Goal: Information Seeking & Learning: Check status

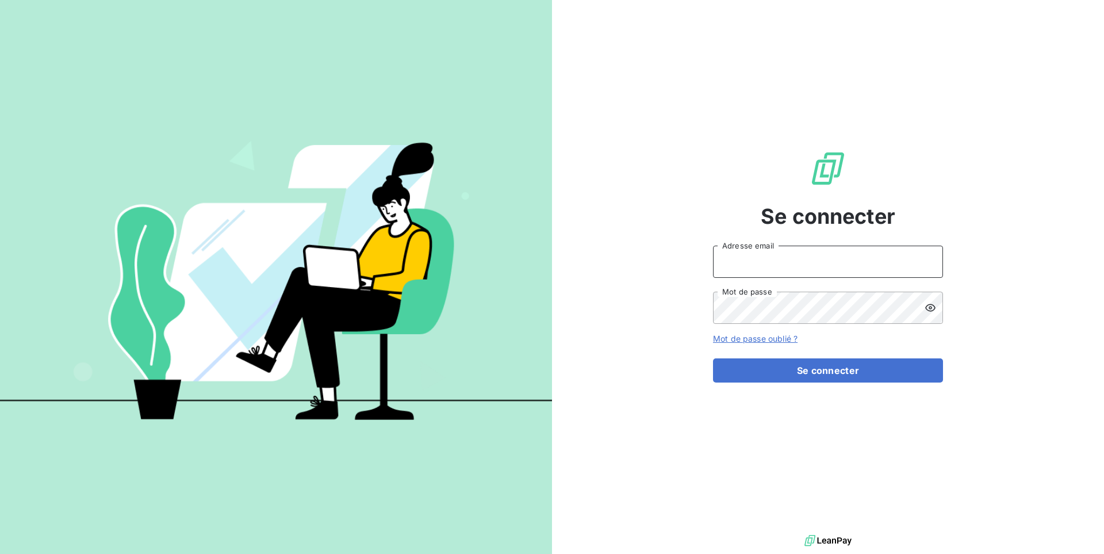
click at [850, 277] on input "Adresse email" at bounding box center [828, 262] width 230 height 32
type input "admin@repafrance"
click at [713, 358] on button "Se connecter" at bounding box center [828, 370] width 230 height 24
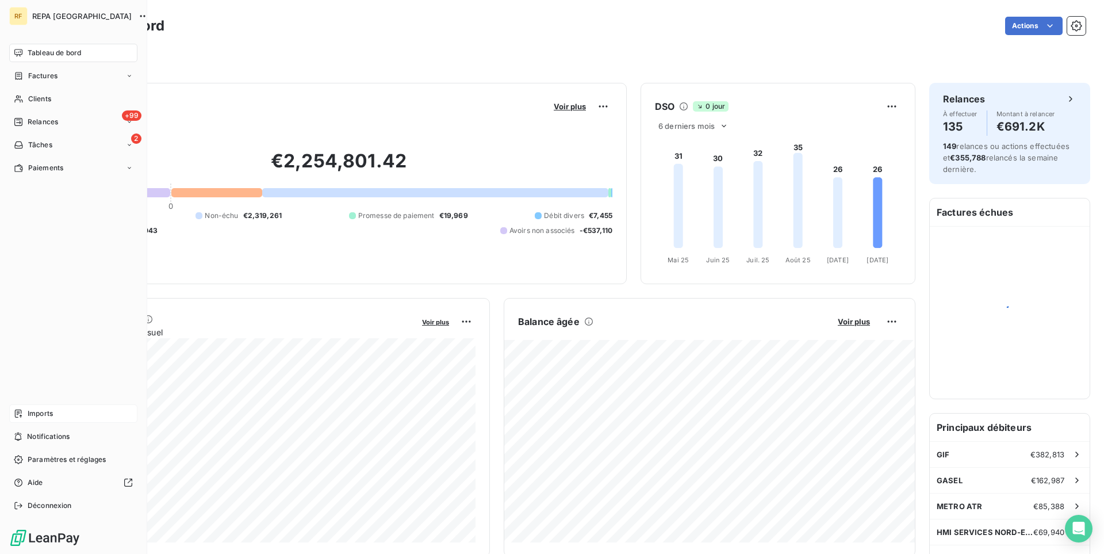
click at [44, 418] on span "Imports" at bounding box center [40, 413] width 25 height 10
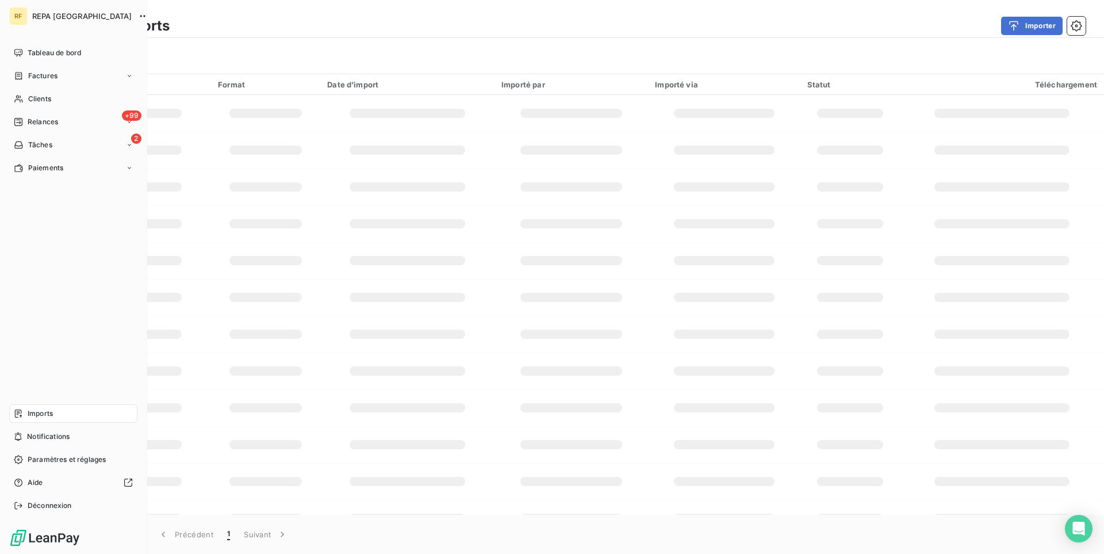
click at [42, 412] on span "Imports" at bounding box center [40, 413] width 25 height 10
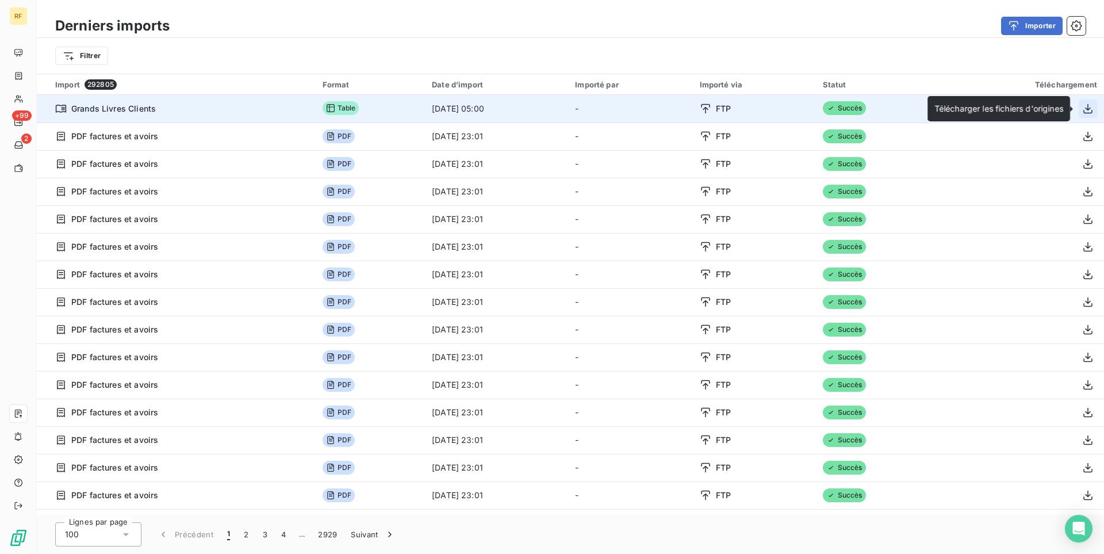
click at [1089, 112] on icon "button" at bounding box center [1088, 109] width 12 height 12
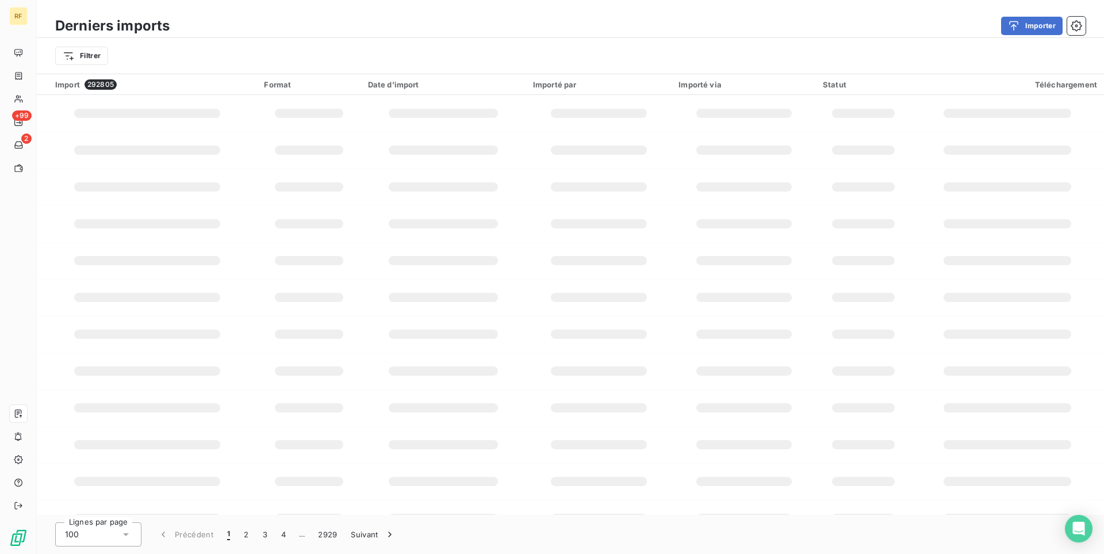
click at [710, 18] on div "Importer" at bounding box center [634, 26] width 902 height 18
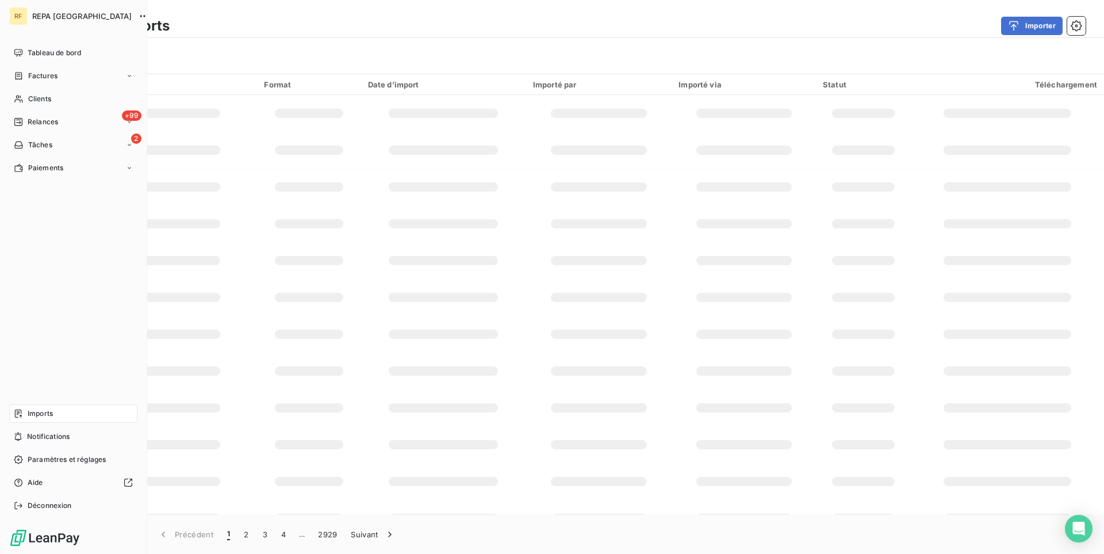
click at [63, 416] on div "Imports" at bounding box center [73, 413] width 128 height 18
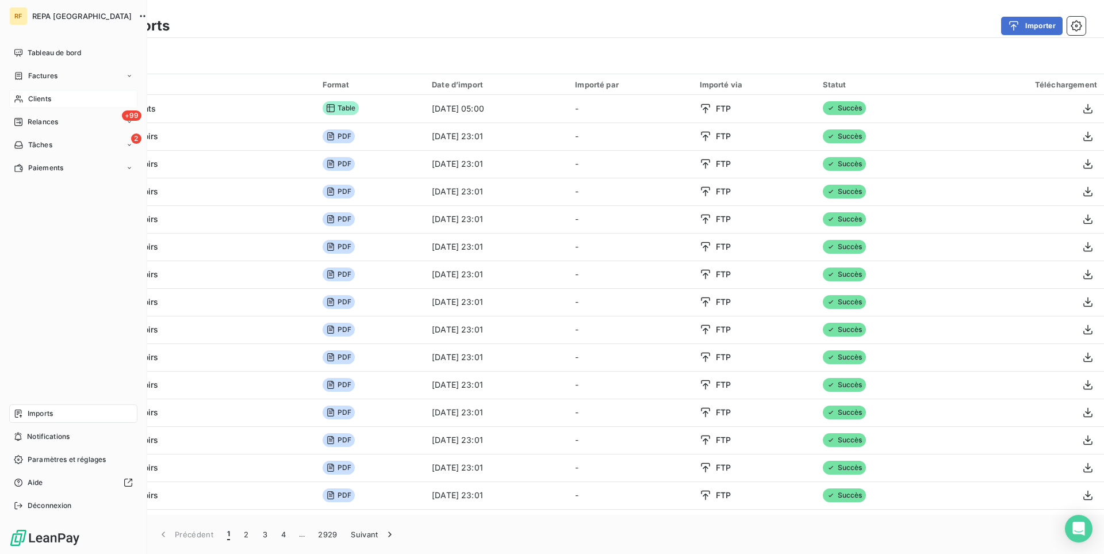
click at [55, 97] on div "Clients" at bounding box center [73, 99] width 128 height 18
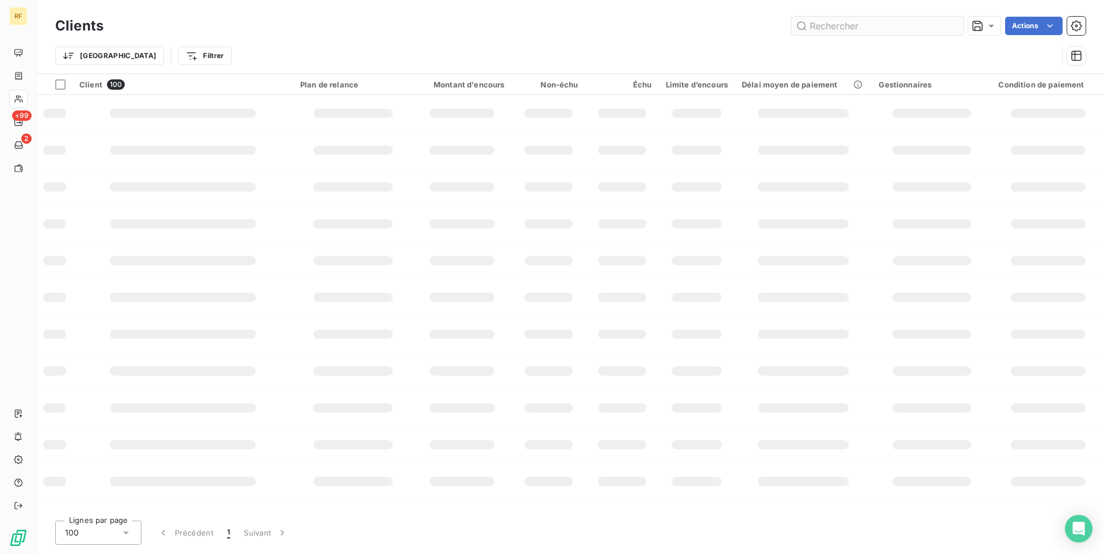
click at [843, 31] on input "text" at bounding box center [877, 26] width 173 height 18
type input "v"
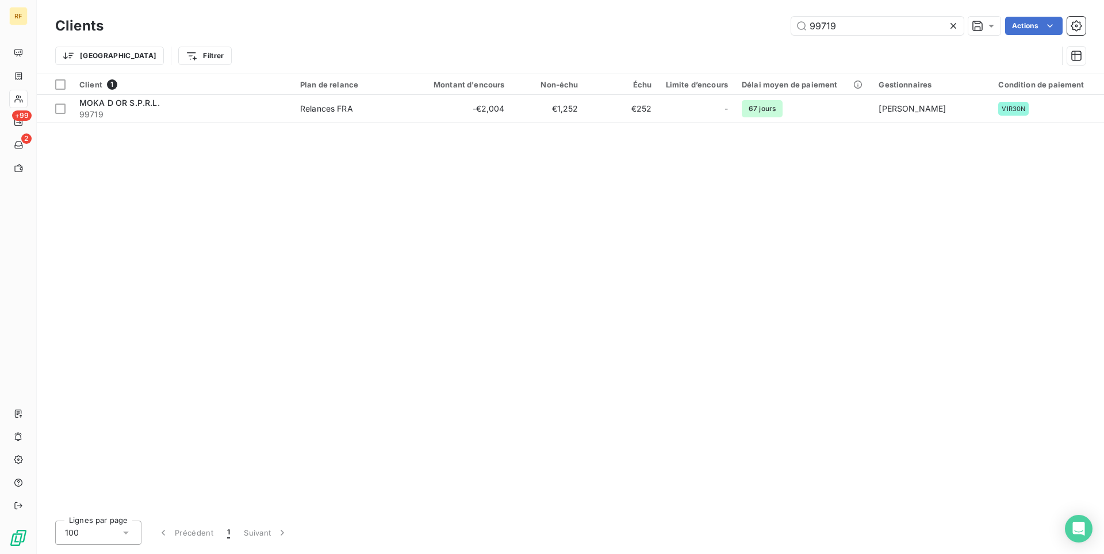
type input "99719"
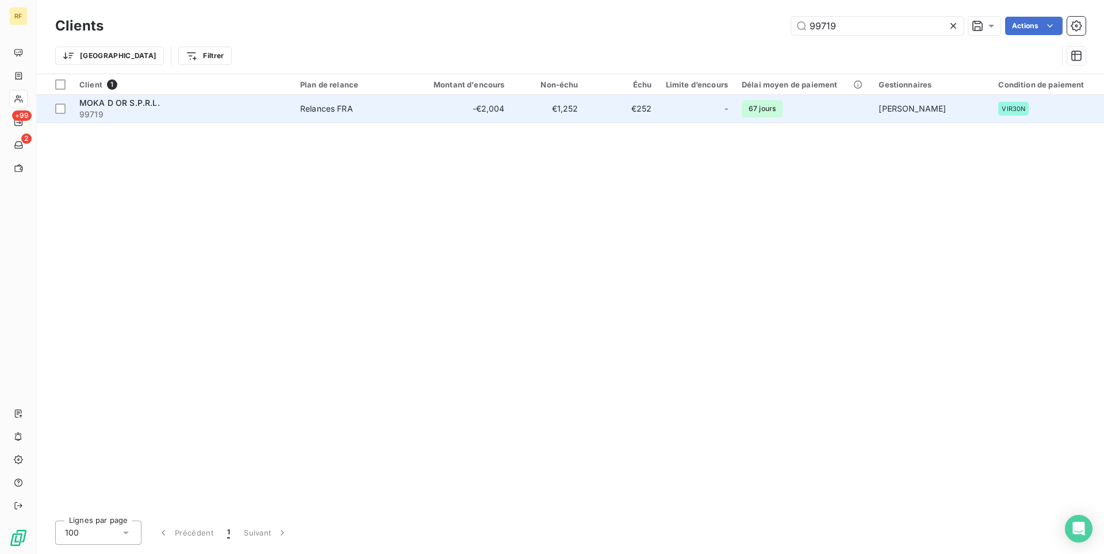
click at [445, 112] on td "-€2,004" at bounding box center [462, 109] width 99 height 28
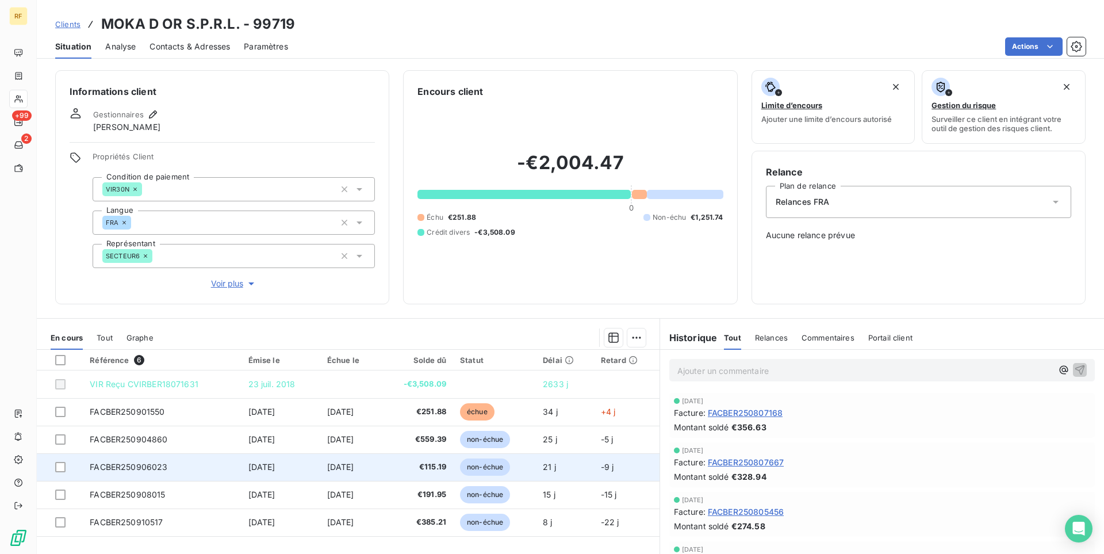
scroll to position [52, 0]
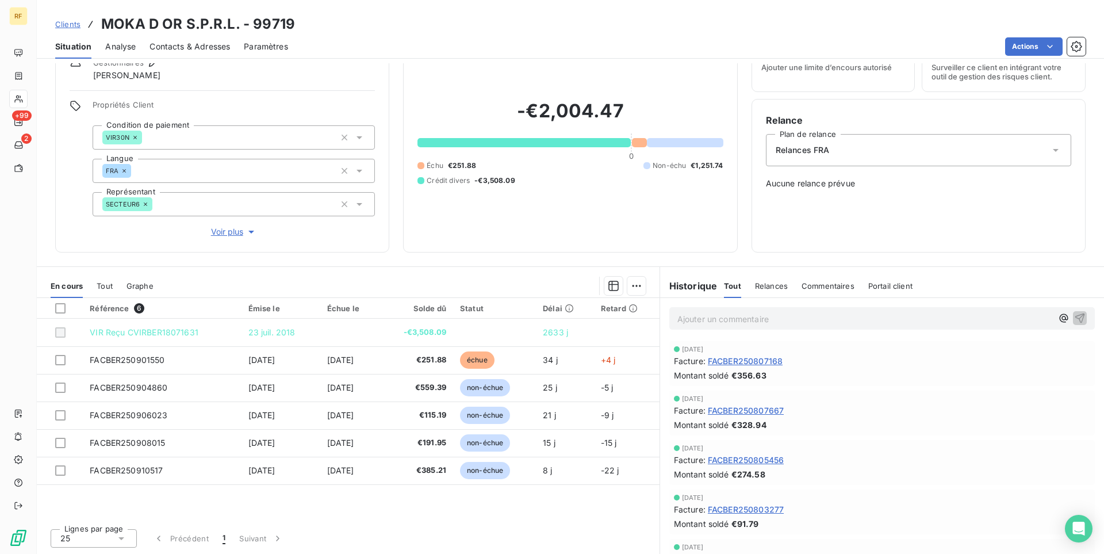
click at [108, 282] on span "Tout" at bounding box center [105, 285] width 16 height 9
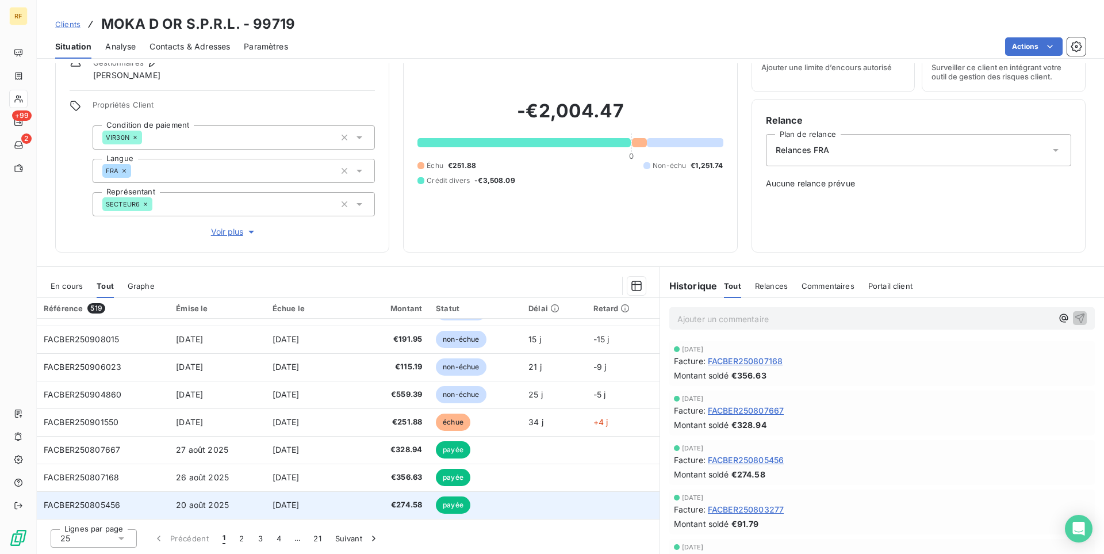
scroll to position [0, 0]
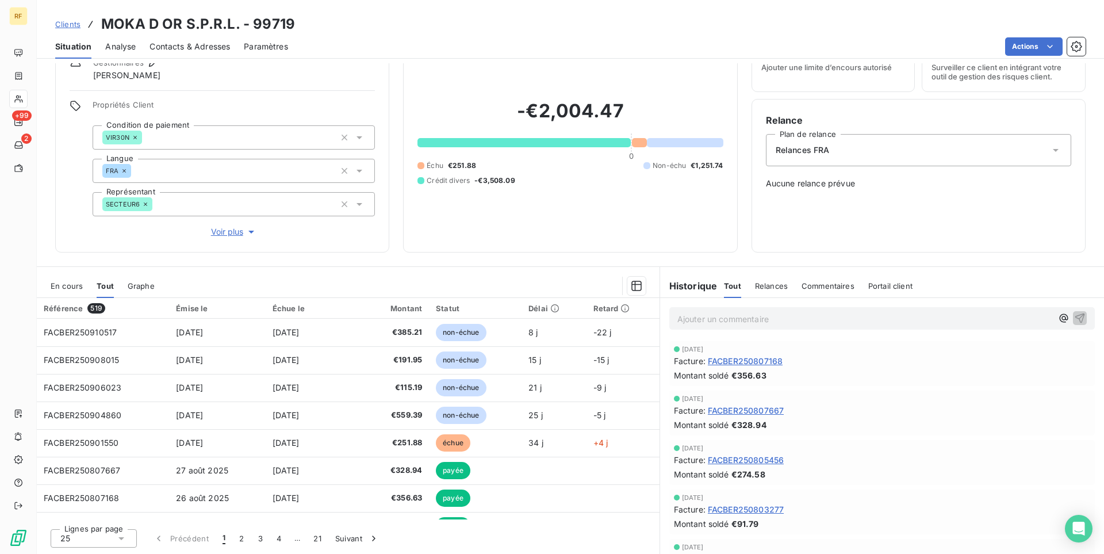
click at [76, 292] on div "En cours" at bounding box center [67, 286] width 32 height 24
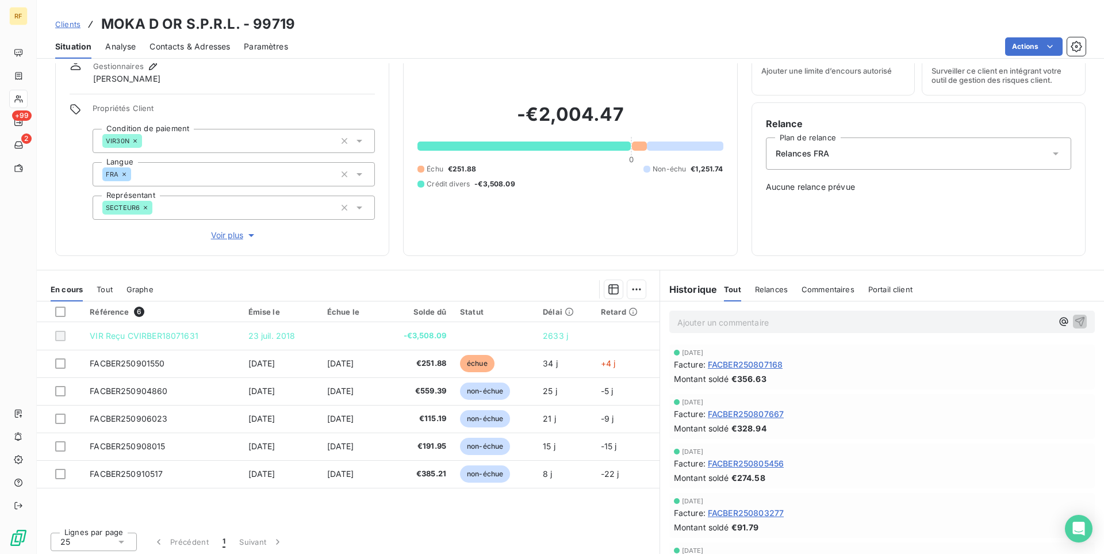
scroll to position [52, 0]
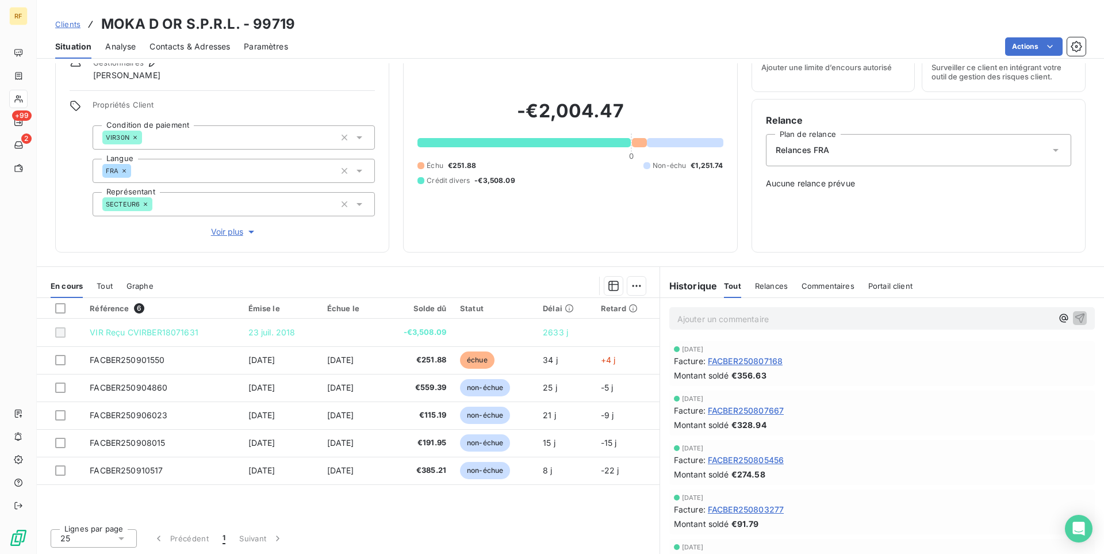
click at [105, 288] on span "Tout" at bounding box center [105, 285] width 16 height 9
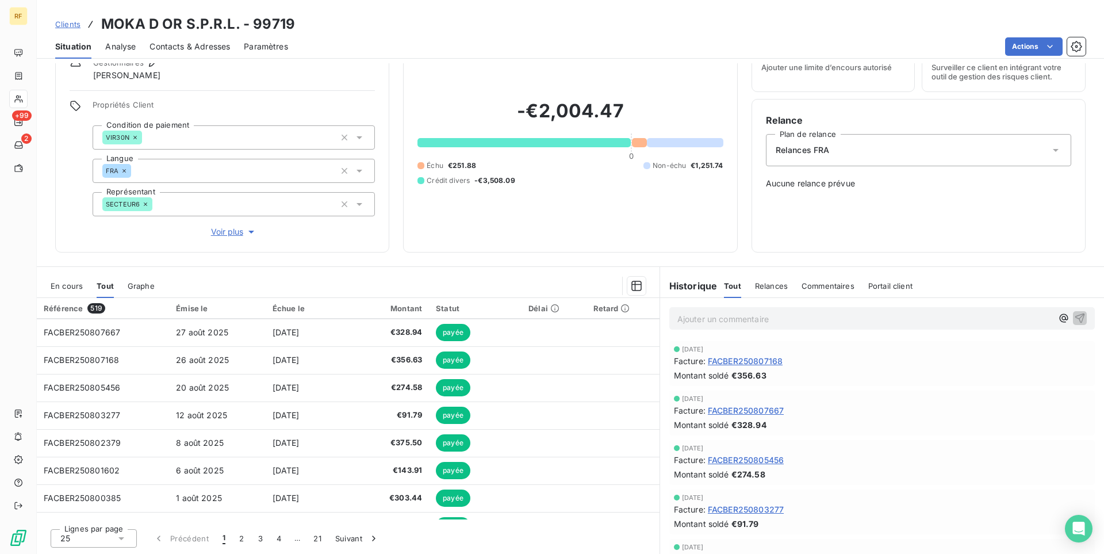
scroll to position [0, 0]
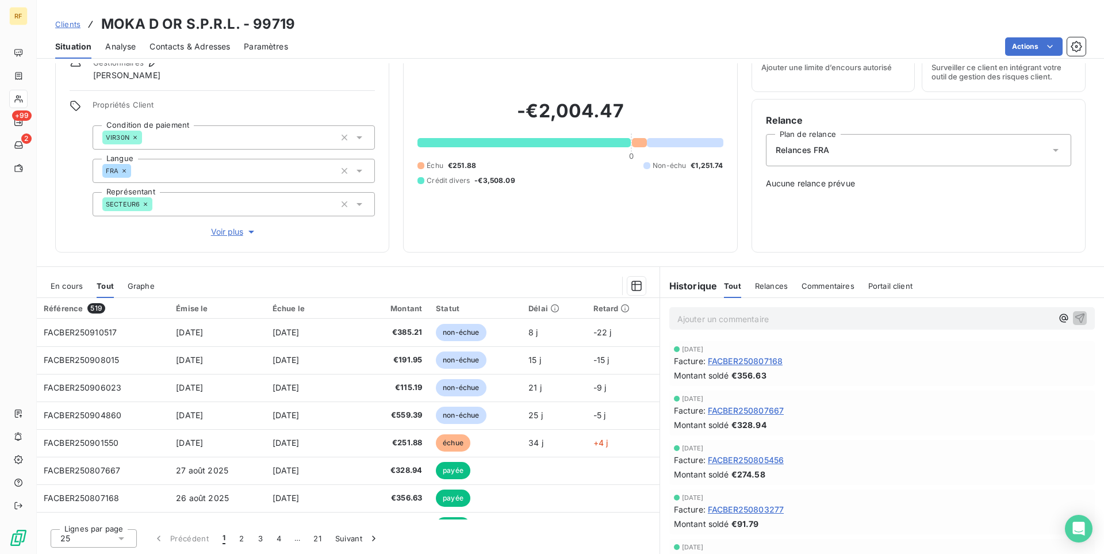
click at [78, 284] on span "En cours" at bounding box center [67, 285] width 32 height 9
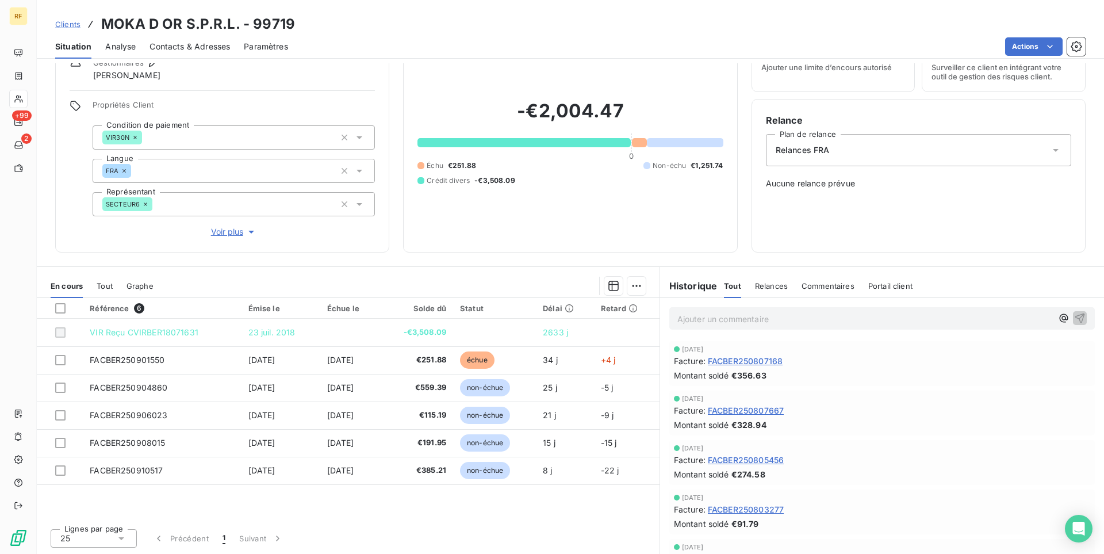
click at [103, 284] on span "Tout" at bounding box center [105, 285] width 16 height 9
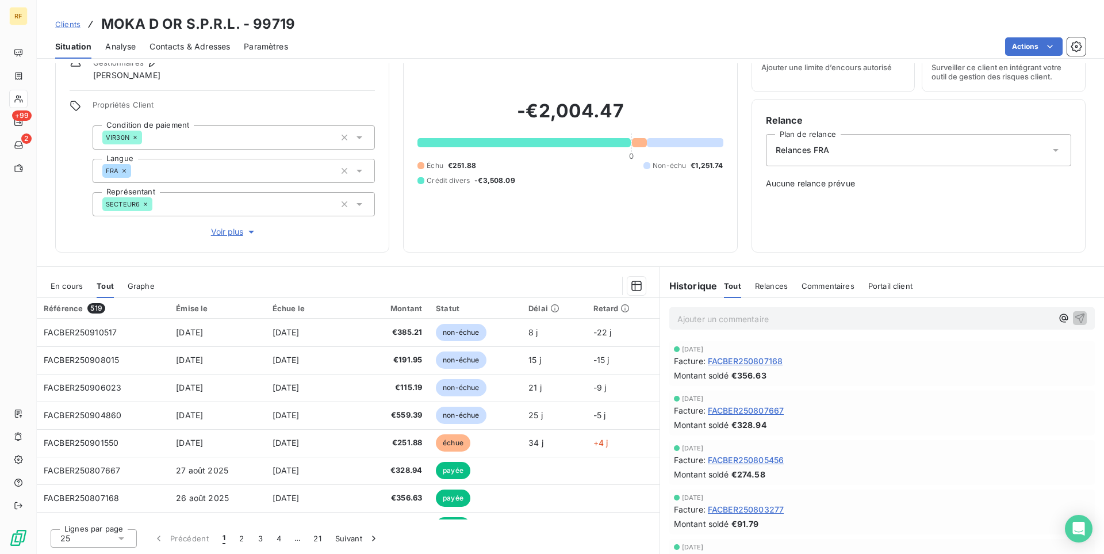
click at [70, 286] on span "En cours" at bounding box center [67, 285] width 32 height 9
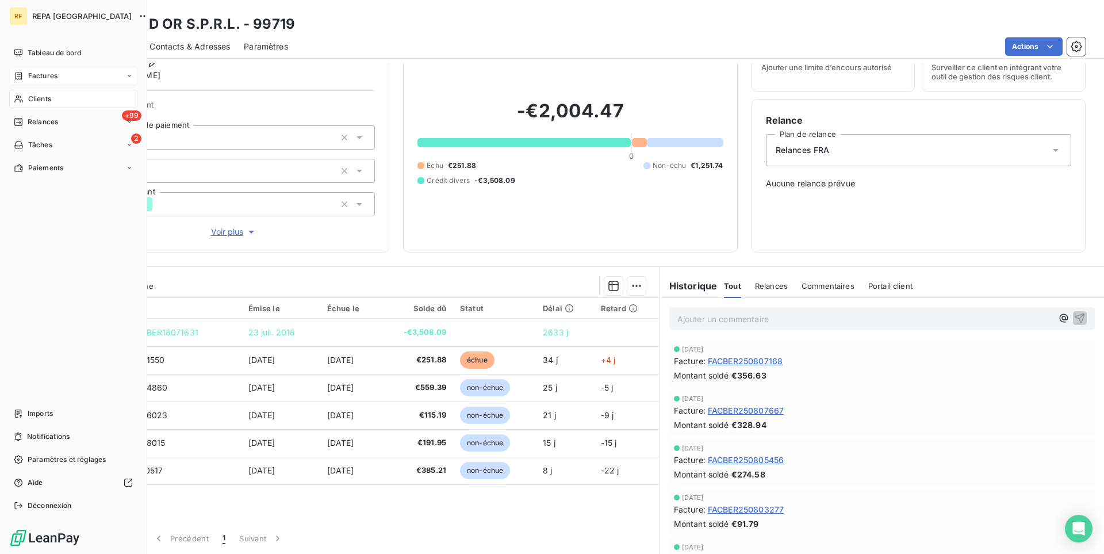
click at [58, 80] on div "Factures" at bounding box center [73, 76] width 128 height 18
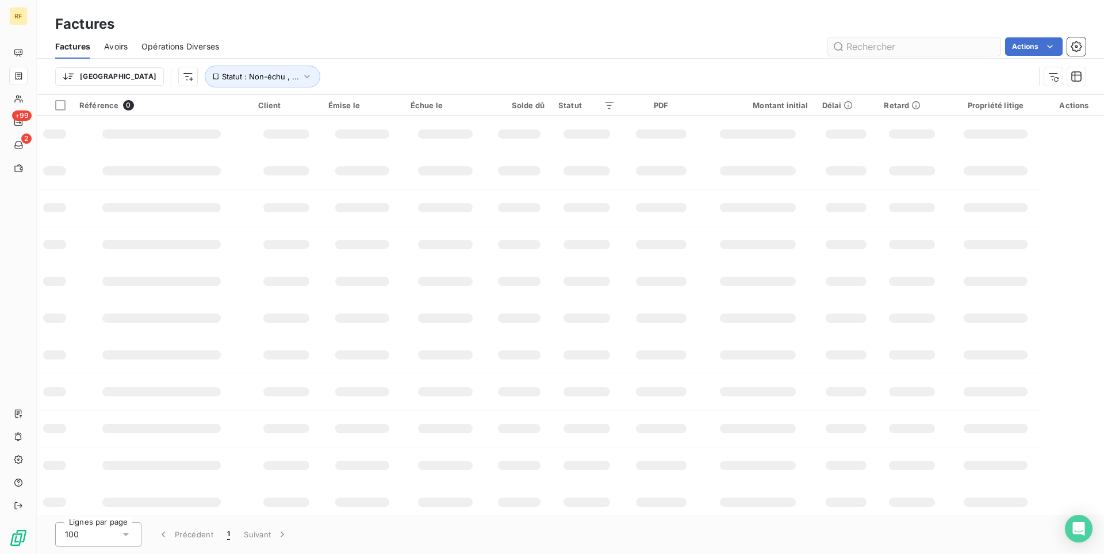
click at [884, 54] on input "text" at bounding box center [914, 46] width 173 height 18
type input "FAC FACBER240807537"
click at [301, 79] on icon "button" at bounding box center [307, 77] width 12 height 12
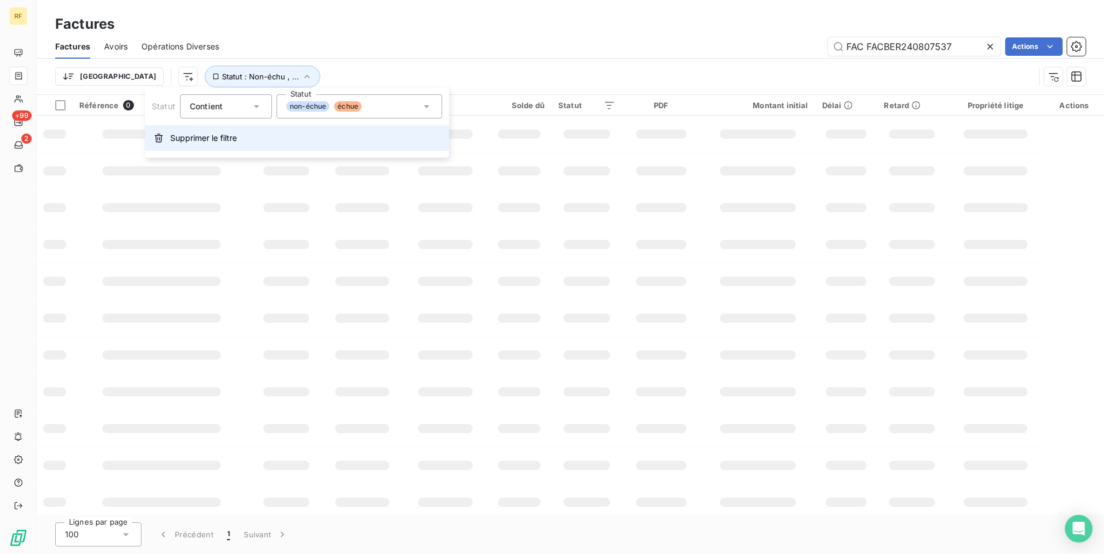
click at [208, 138] on span "Supprimer le filtre" at bounding box center [203, 138] width 67 height 12
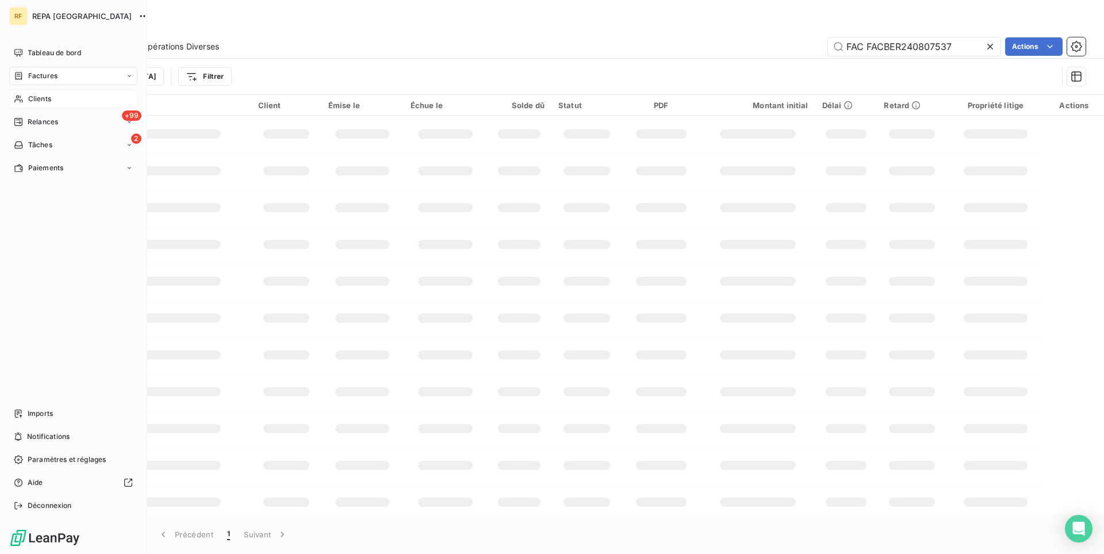
click at [63, 97] on div "Clients" at bounding box center [73, 99] width 128 height 18
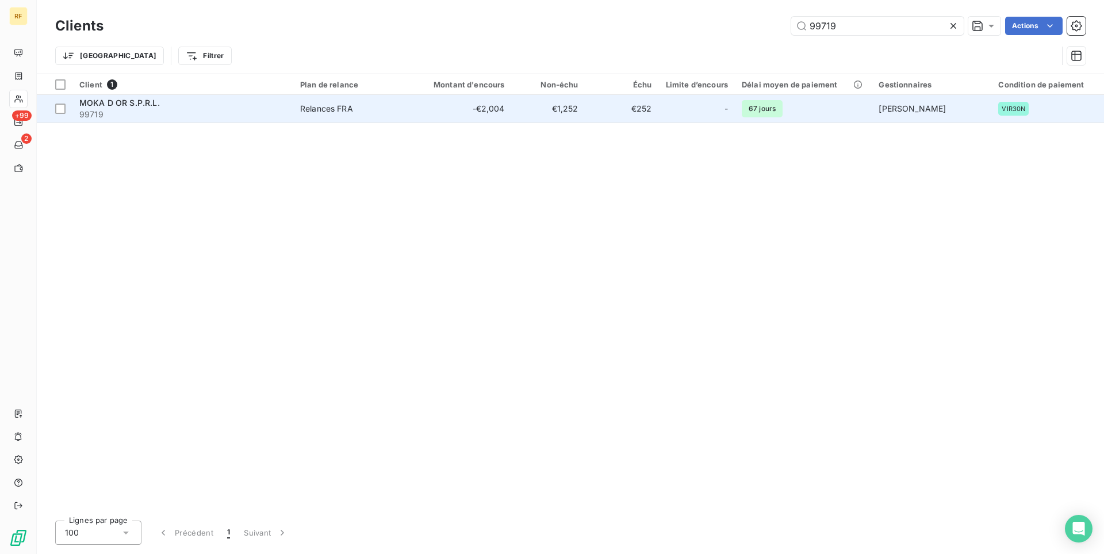
click at [302, 97] on td "Relances FRA" at bounding box center [353, 109] width 120 height 28
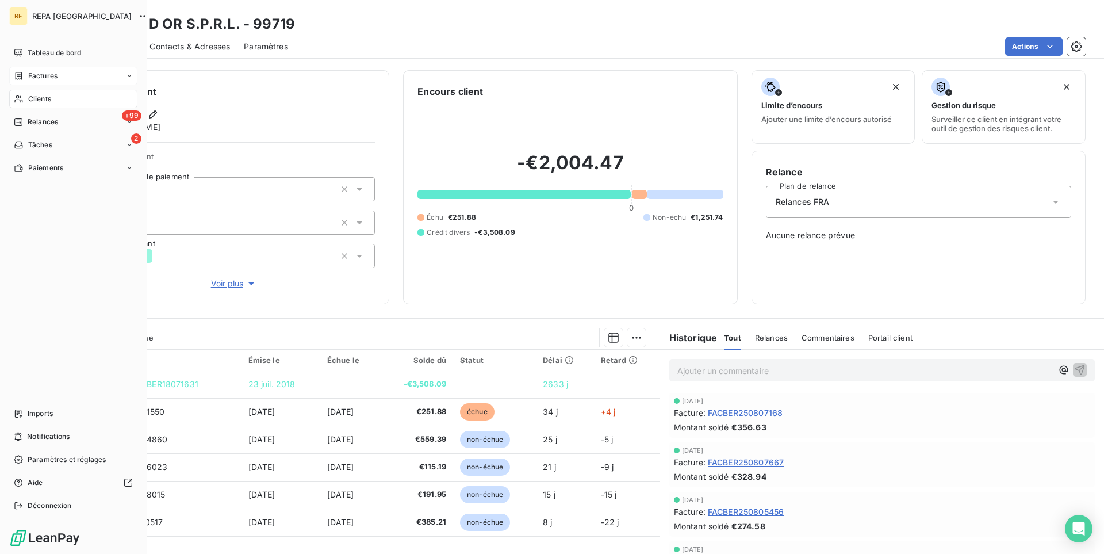
click at [24, 80] on div "Factures" at bounding box center [36, 76] width 44 height 10
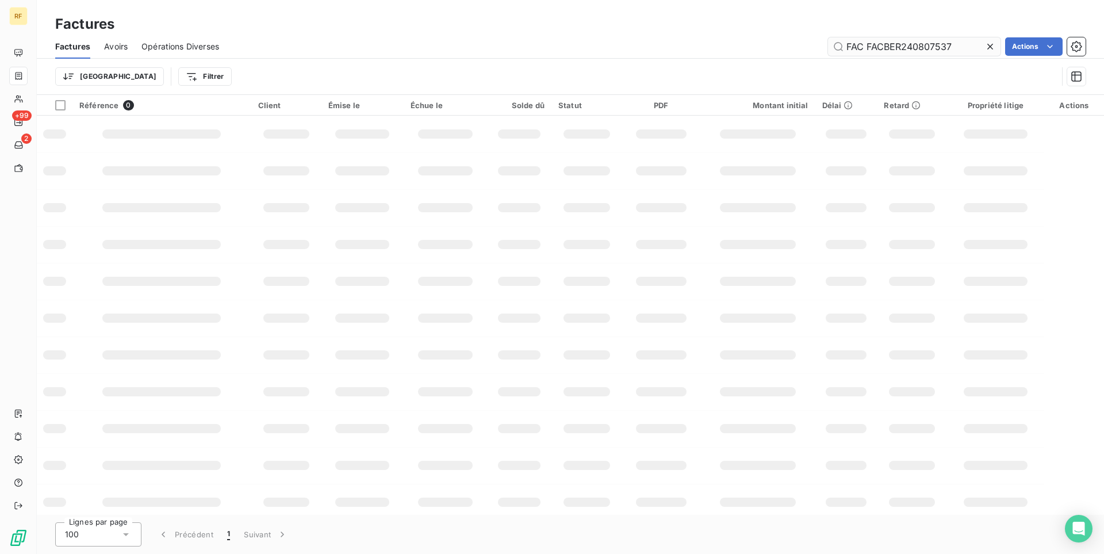
click at [868, 45] on input "FAC FACBER240807537" at bounding box center [914, 46] width 173 height 18
drag, startPoint x: 867, startPoint y: 47, endPoint x: 794, endPoint y: 47, distance: 72.5
click at [828, 47] on input "FAC FACBER240807537" at bounding box center [914, 46] width 173 height 18
click at [949, 47] on input "FACBER240807537" at bounding box center [914, 46] width 173 height 18
type input "FACBER240807537"
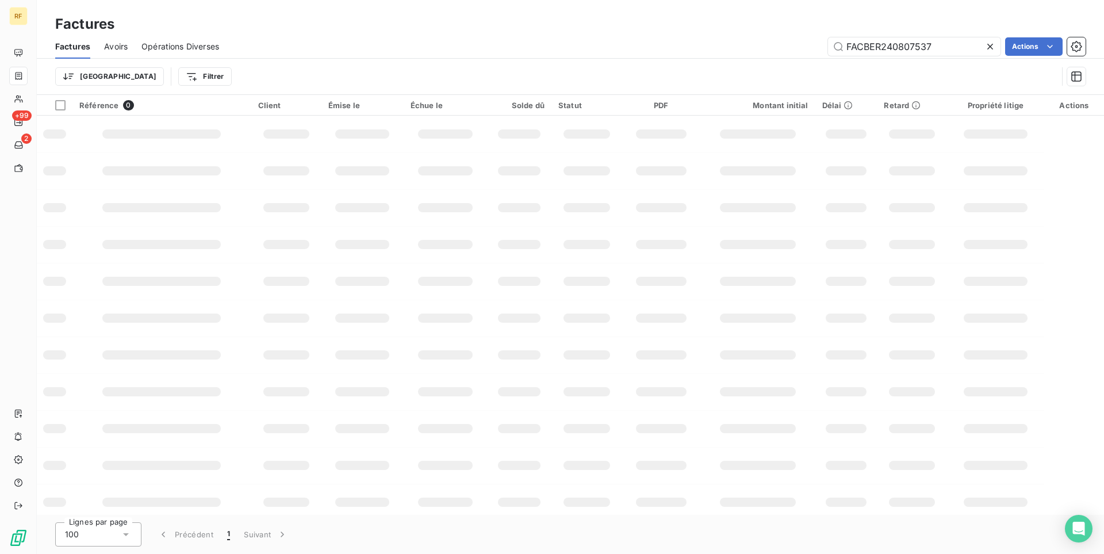
click at [695, 29] on div "Factures" at bounding box center [570, 24] width 1067 height 21
click at [695, 34] on div "Factures" at bounding box center [570, 24] width 1067 height 21
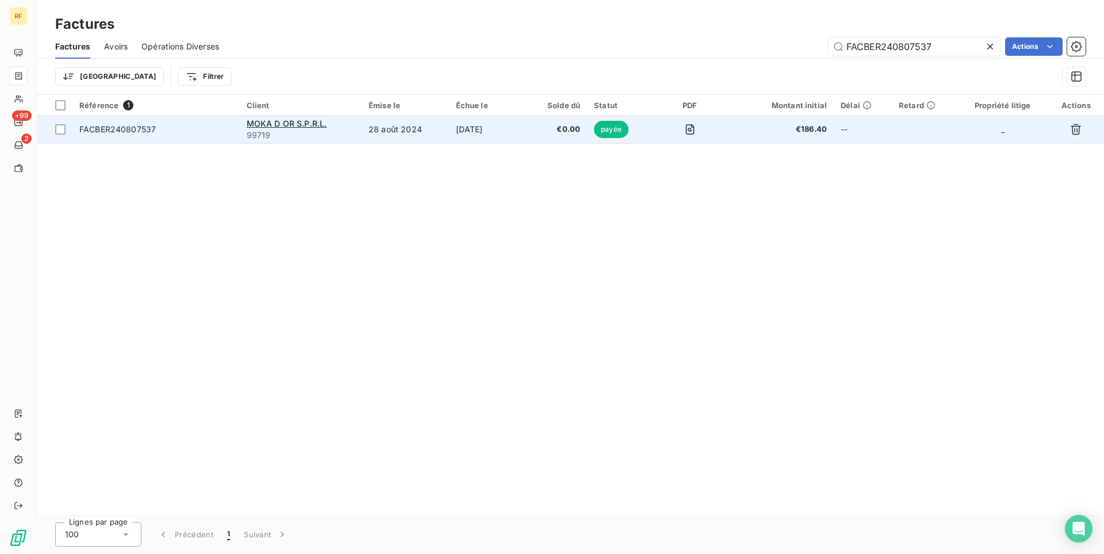
click at [564, 129] on span "€0.00" at bounding box center [557, 130] width 47 height 12
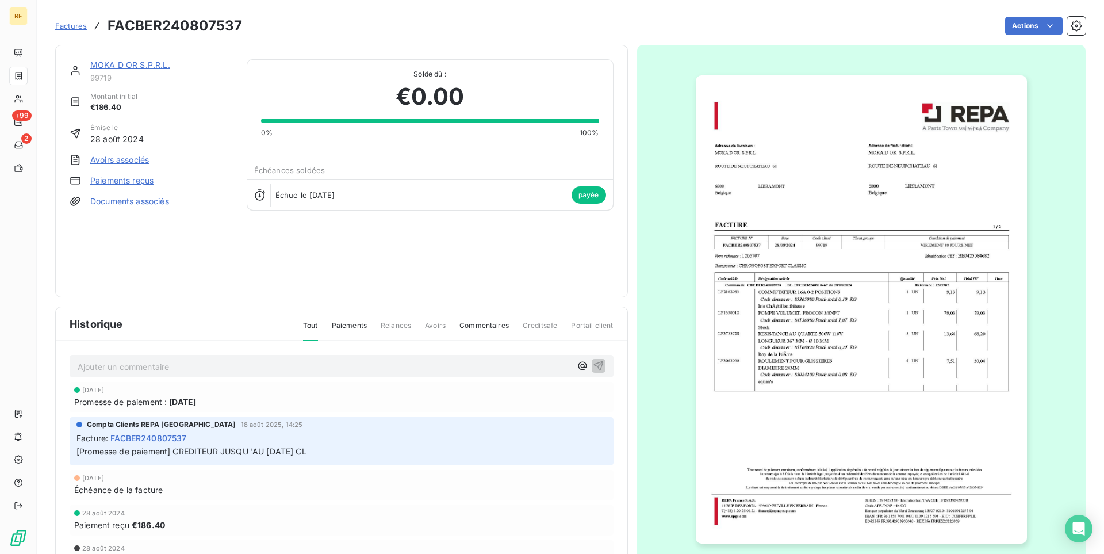
drag, startPoint x: 76, startPoint y: 402, endPoint x: 223, endPoint y: 402, distance: 146.6
click at [223, 402] on div "Promesse de paiement : [DATE]" at bounding box center [341, 402] width 535 height 12
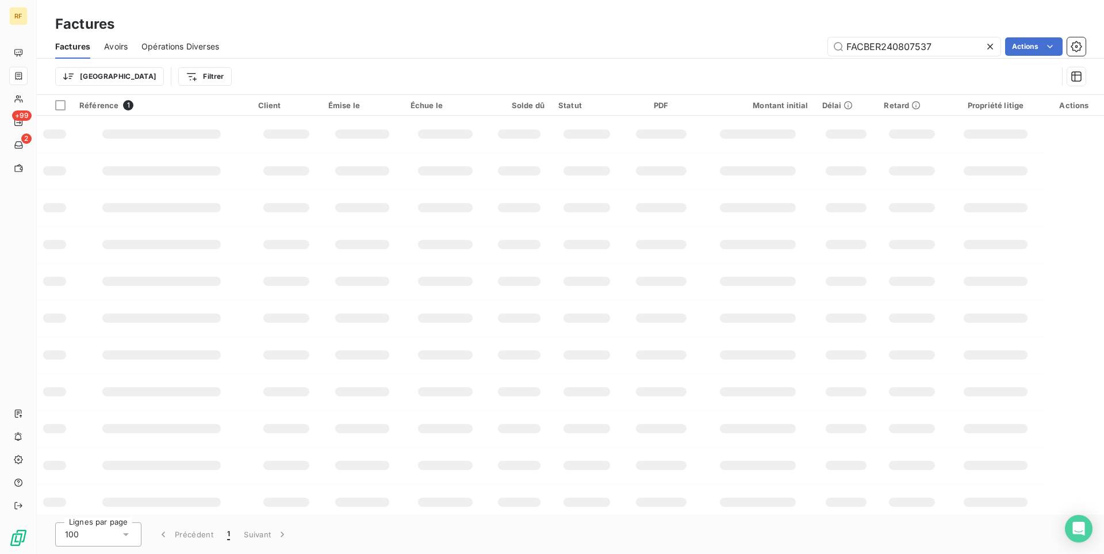
drag, startPoint x: 939, startPoint y: 49, endPoint x: 696, endPoint y: 30, distance: 242.8
click at [828, 37] on input "FACBER240807537" at bounding box center [914, 46] width 173 height 18
type input "FACBER241100473"
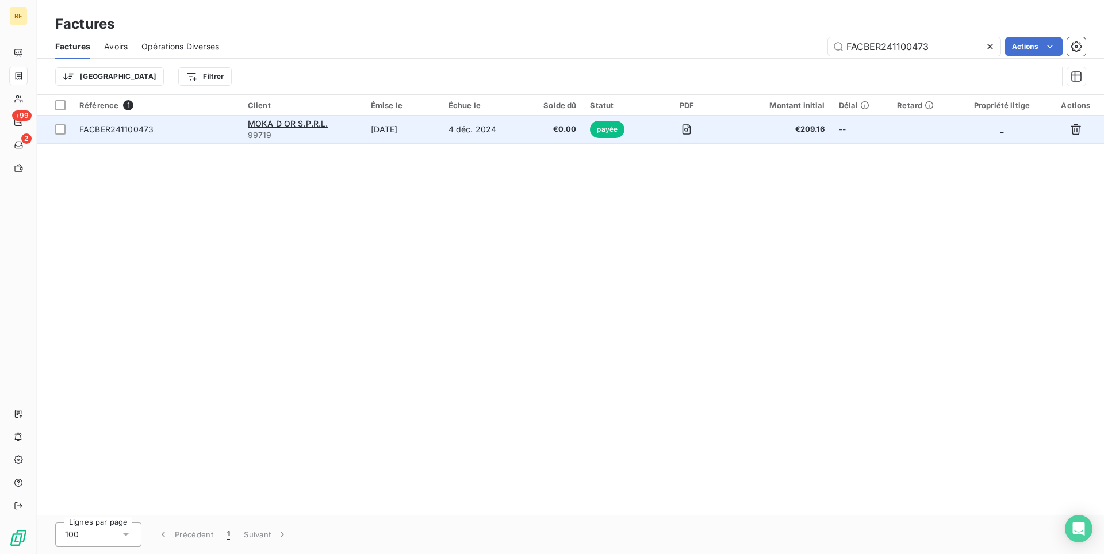
click at [532, 134] on td "€0.00" at bounding box center [552, 130] width 61 height 28
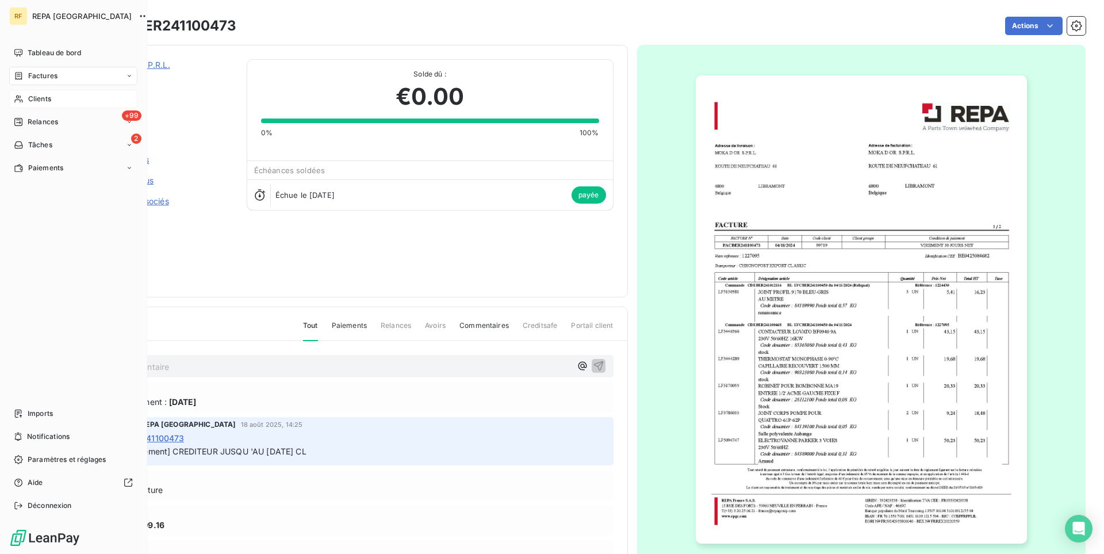
click at [35, 99] on span "Clients" at bounding box center [39, 99] width 23 height 10
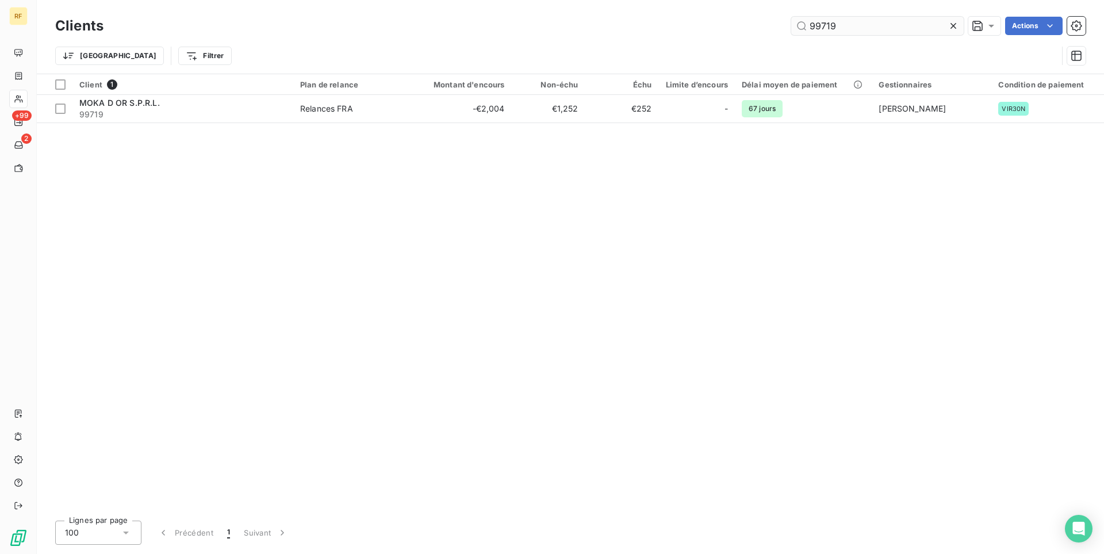
drag, startPoint x: 845, startPoint y: 30, endPoint x: 721, endPoint y: 19, distance: 124.1
click at [791, 19] on input "99719" at bounding box center [877, 26] width 173 height 18
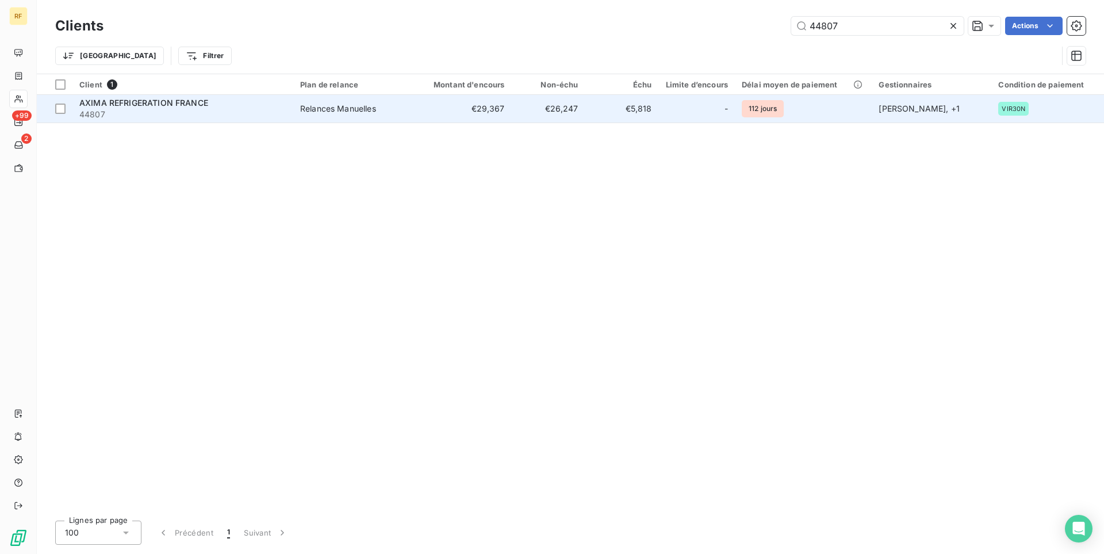
type input "44807"
click at [309, 117] on td "Relances Manuelles" at bounding box center [353, 109] width 120 height 28
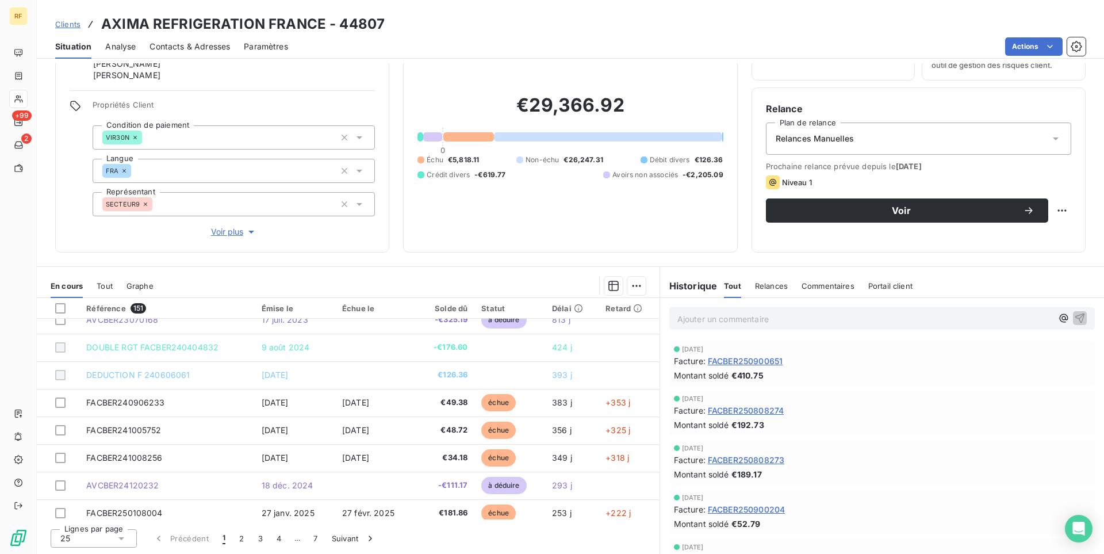
scroll to position [117, 0]
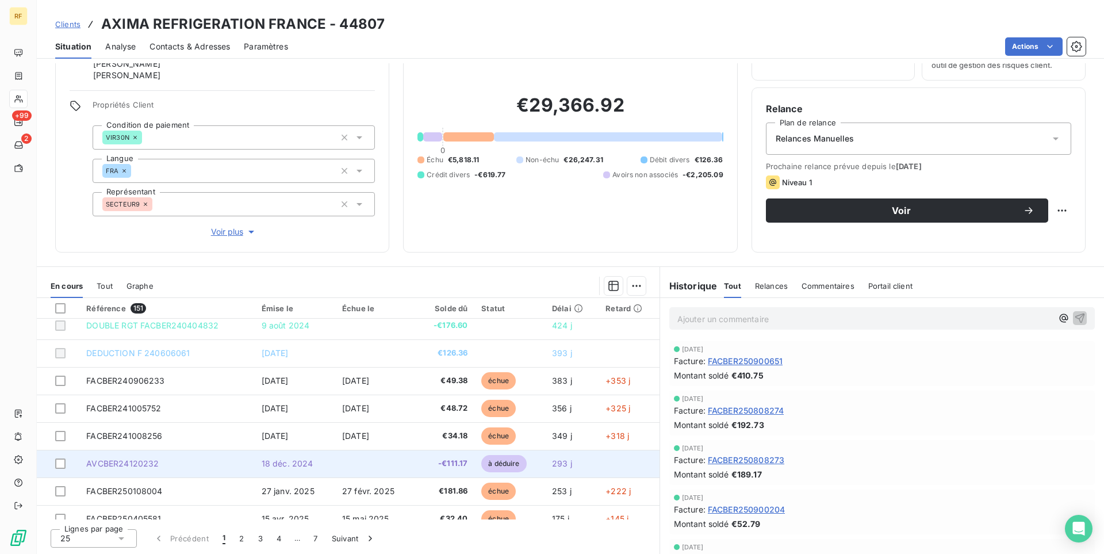
click at [340, 469] on td at bounding box center [374, 464] width 79 height 28
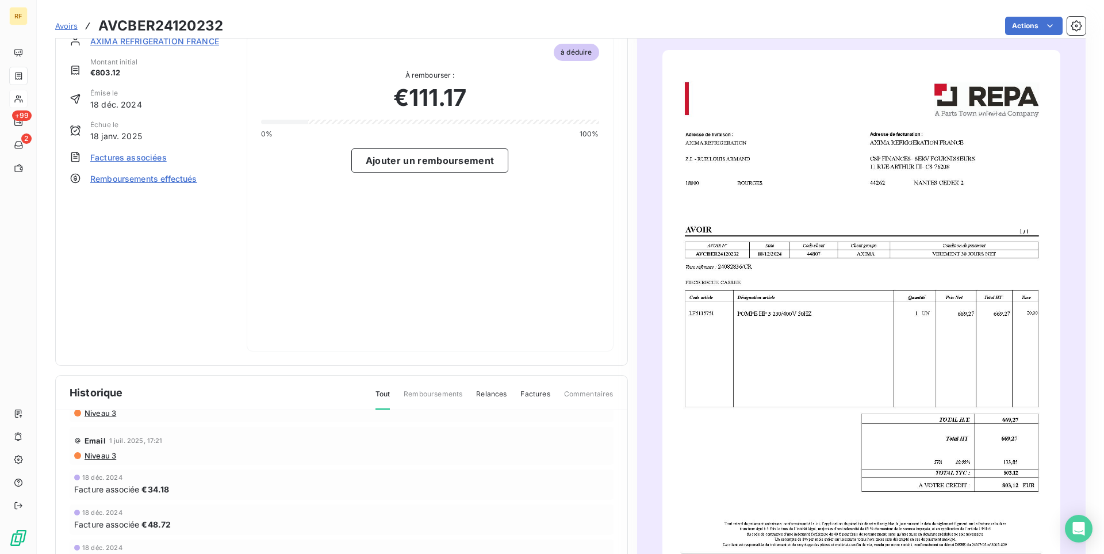
scroll to position [16, 0]
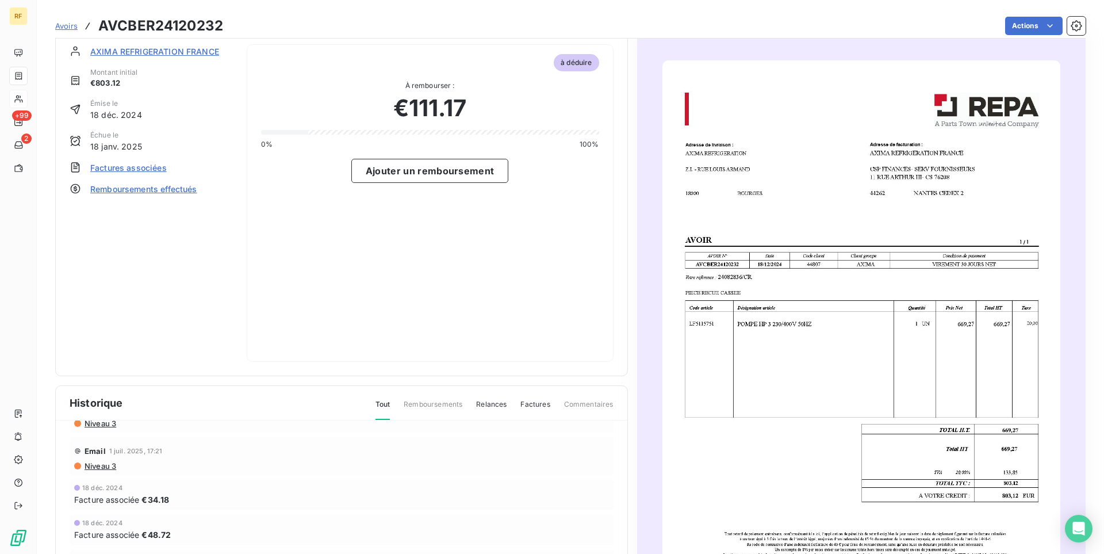
click at [407, 286] on div "à déduire À rembourser : €111.17 0% 100% Ajouter un remboursement" at bounding box center [430, 202] width 367 height 317
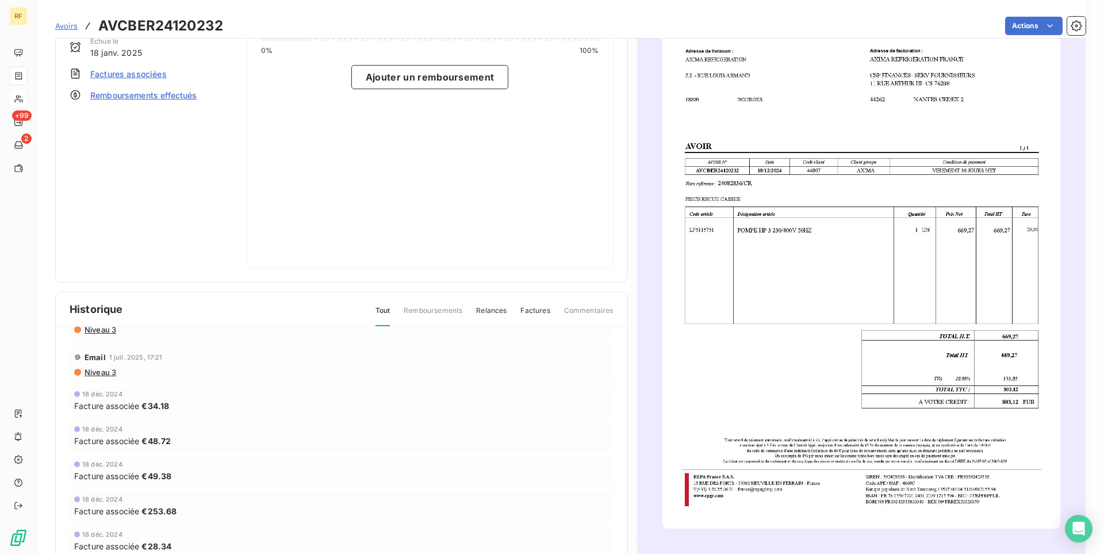
scroll to position [133, 0]
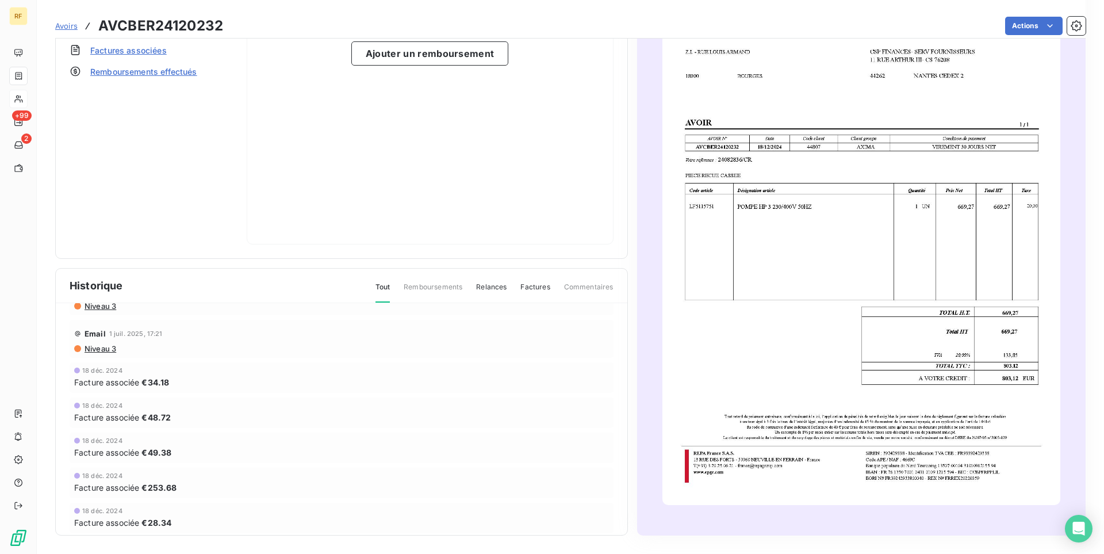
click at [155, 52] on span "Factures associées" at bounding box center [128, 50] width 76 height 12
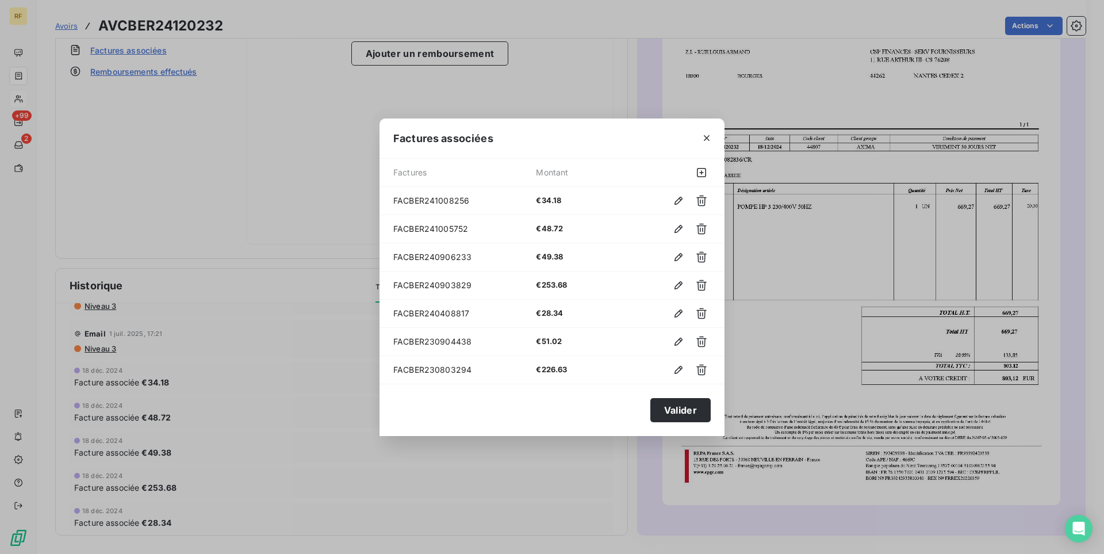
click at [194, 244] on div "Factures associées Factures Montant FACBER241008256 €34.18 FACBER241005752 €48.…" at bounding box center [552, 277] width 1104 height 554
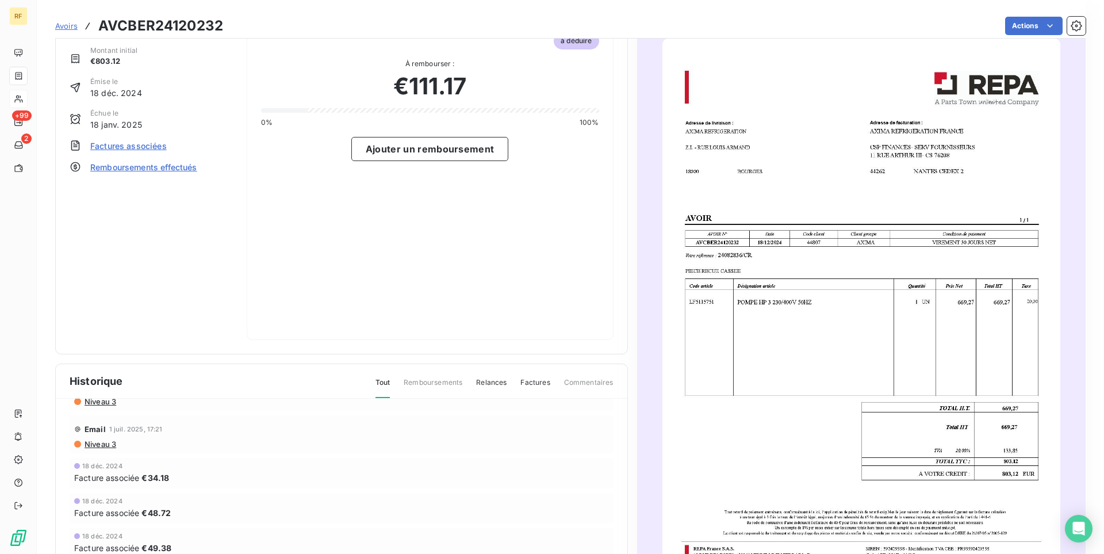
scroll to position [16, 0]
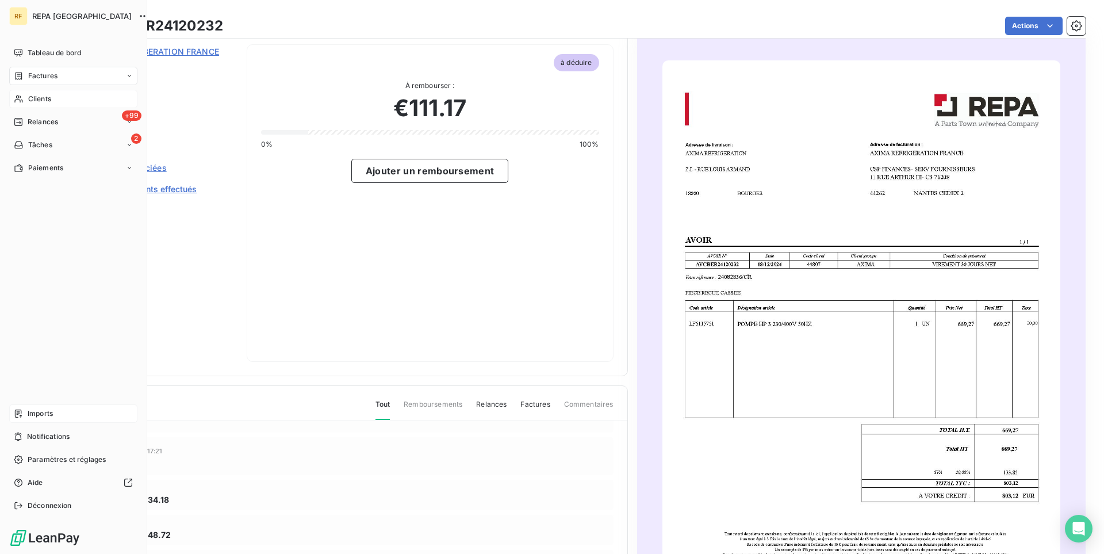
click at [67, 409] on div "Imports" at bounding box center [73, 413] width 128 height 18
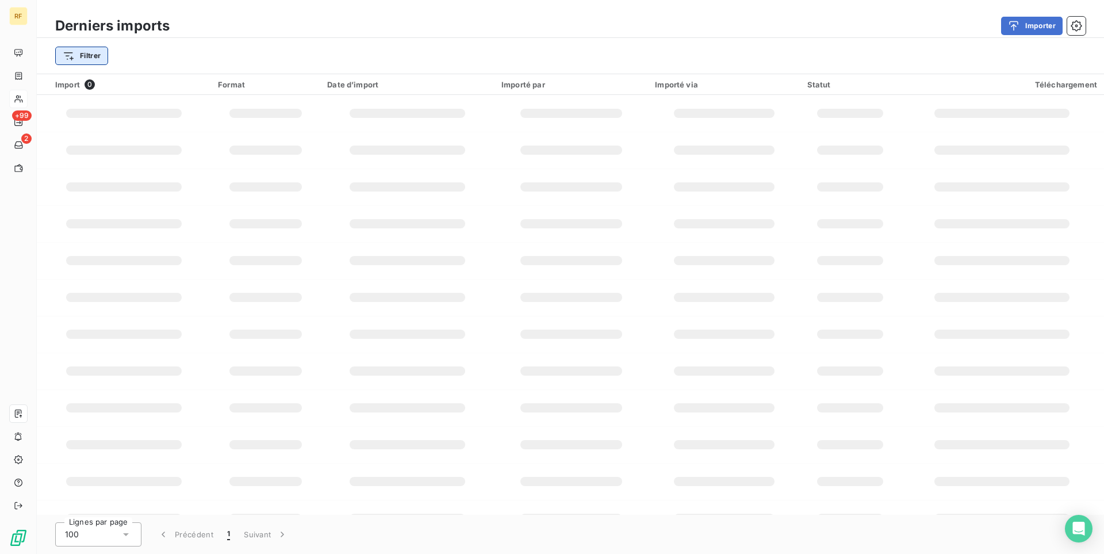
click at [90, 53] on html "RF +99 2 Derniers imports Importer Filtrer Import 0 Format Date d’import Import…" at bounding box center [552, 277] width 1104 height 554
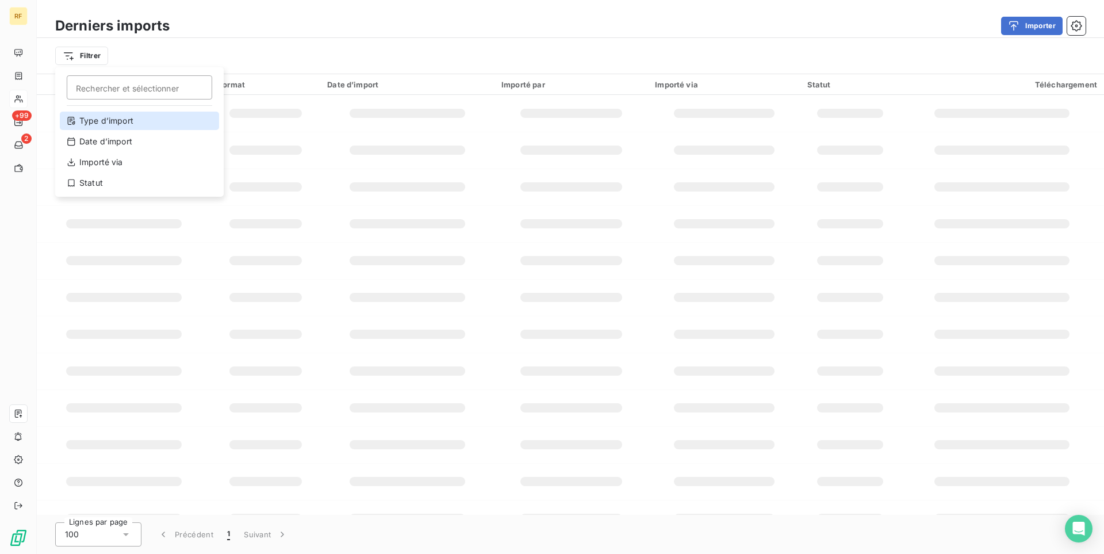
click at [131, 126] on div "Type d’import" at bounding box center [139, 121] width 159 height 18
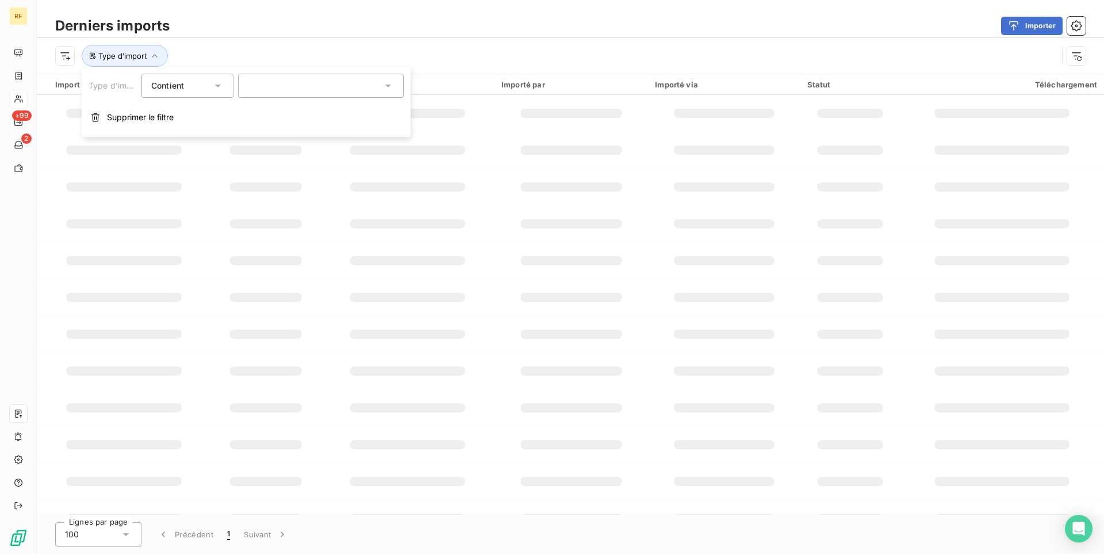
click at [275, 89] on div at bounding box center [321, 86] width 166 height 24
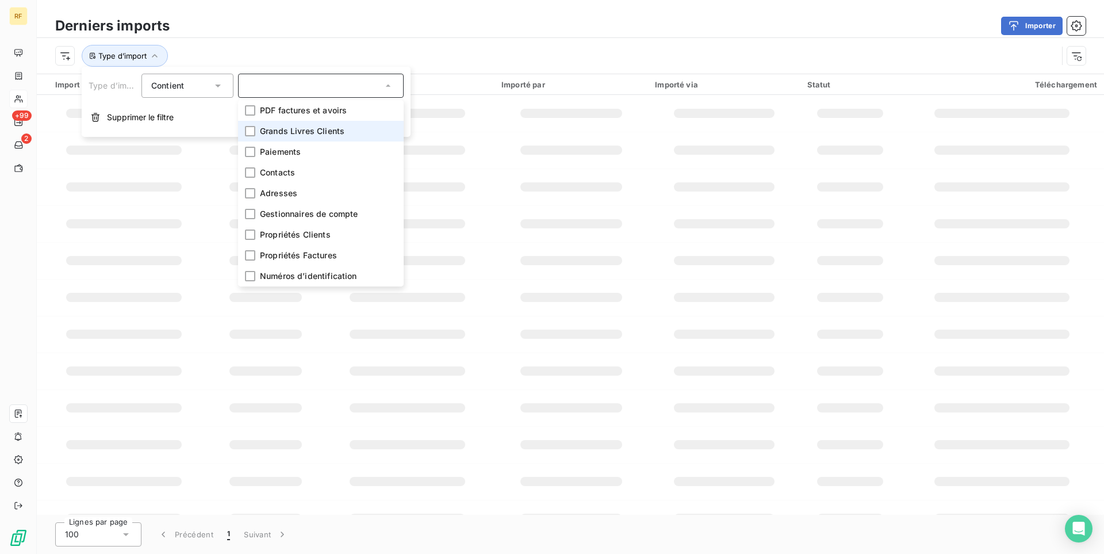
click at [285, 131] on span "Grands Livres Clients" at bounding box center [302, 131] width 85 height 12
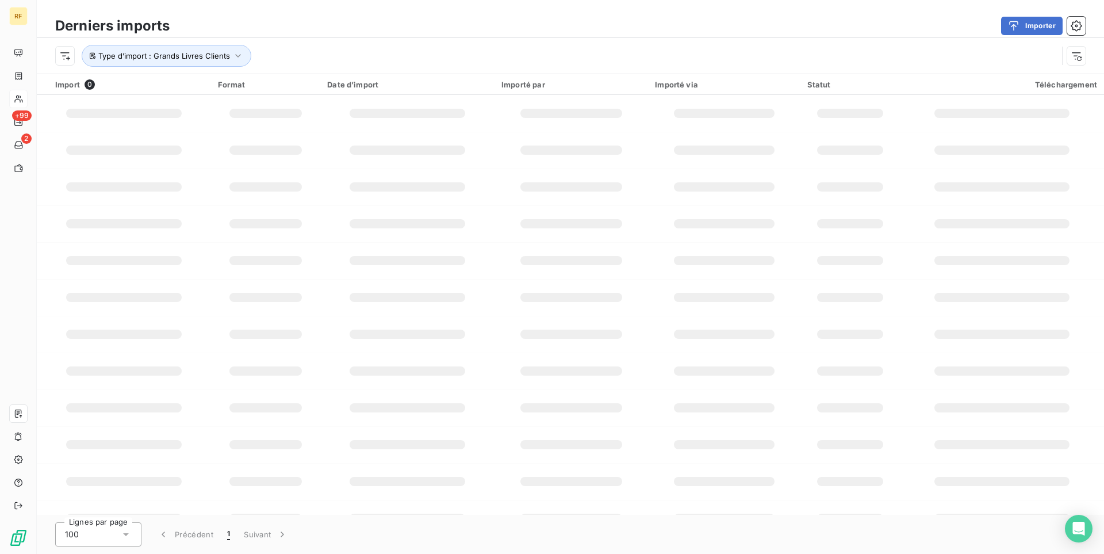
click at [401, 38] on div "Type d’import : Grands Livres Clients" at bounding box center [570, 56] width 1067 height 36
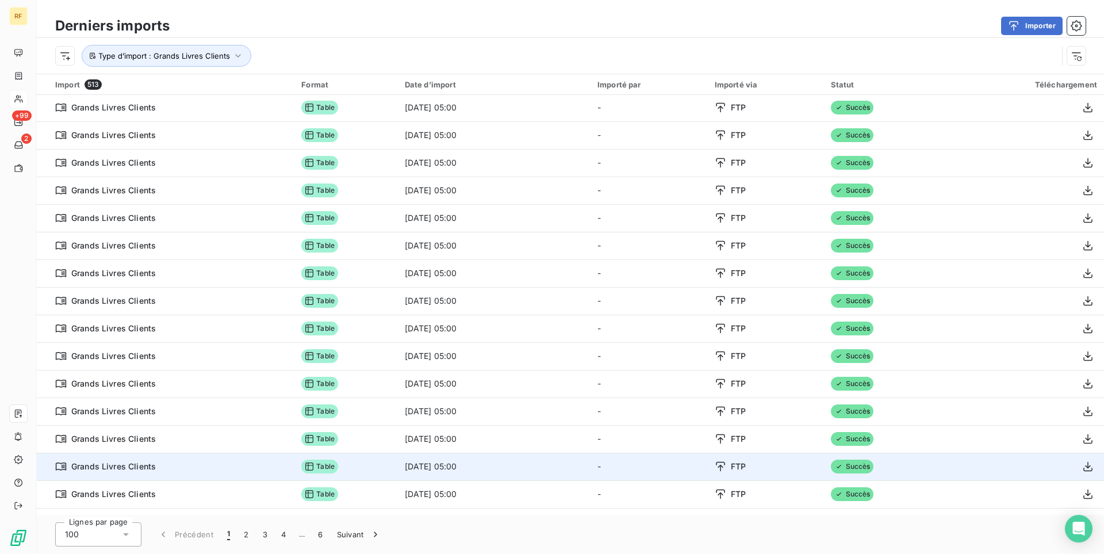
scroll to position [235, 0]
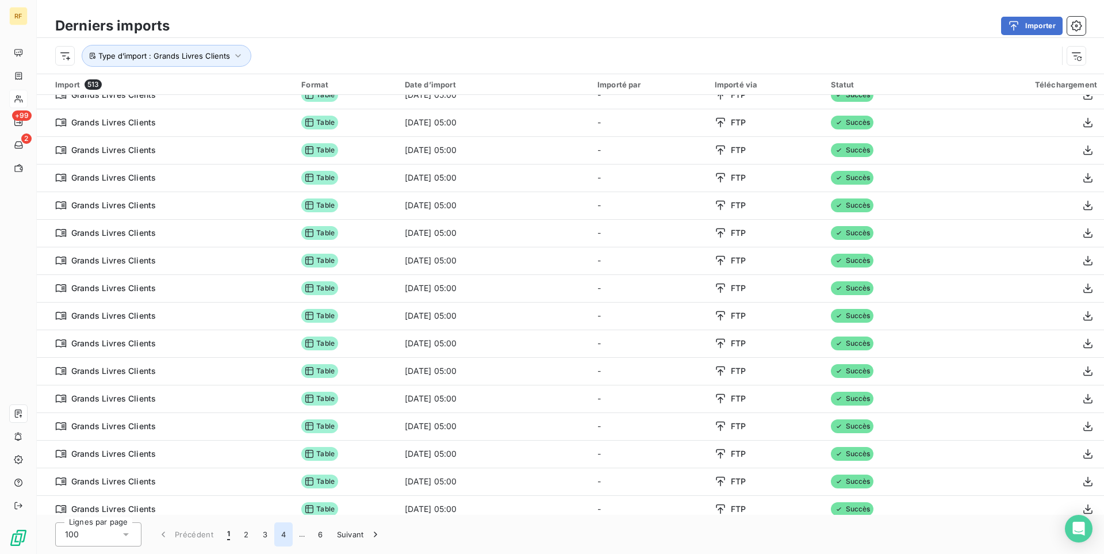
click at [286, 537] on button "4" at bounding box center [283, 534] width 18 height 24
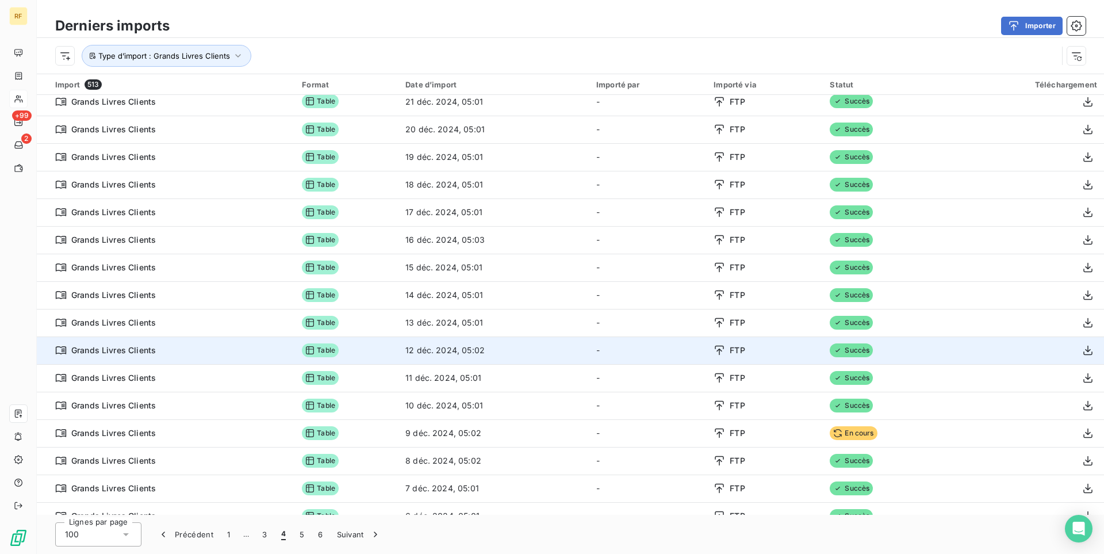
scroll to position [0, 0]
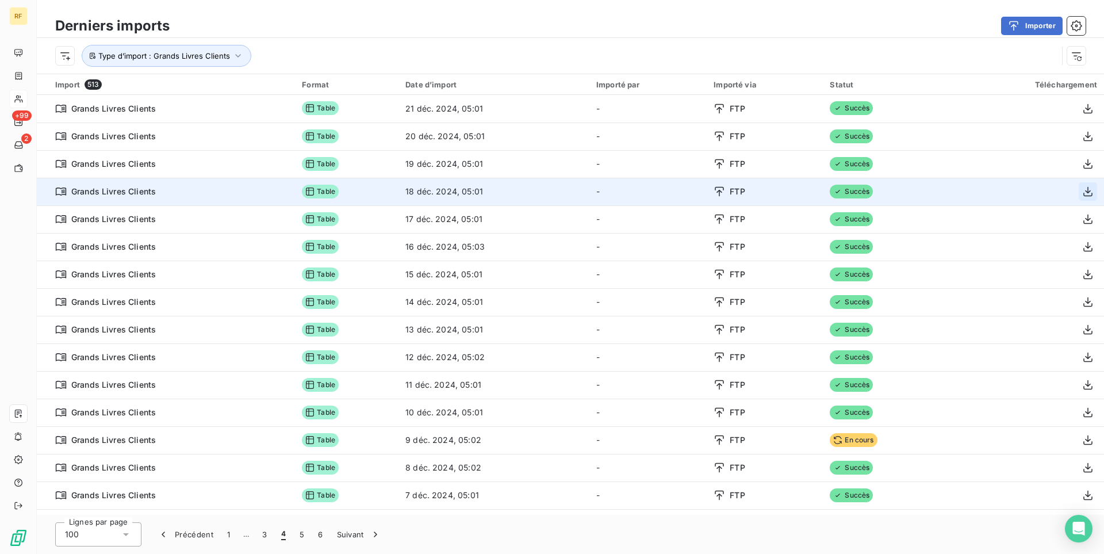
click at [1090, 196] on icon "button" at bounding box center [1087, 192] width 9 height 10
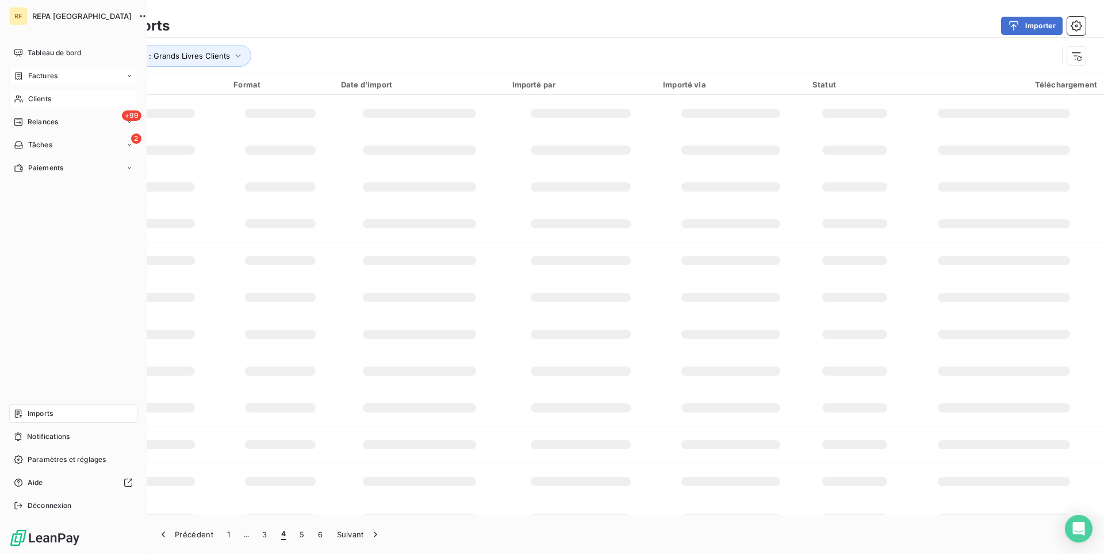
click at [54, 76] on span "Factures" at bounding box center [42, 76] width 29 height 10
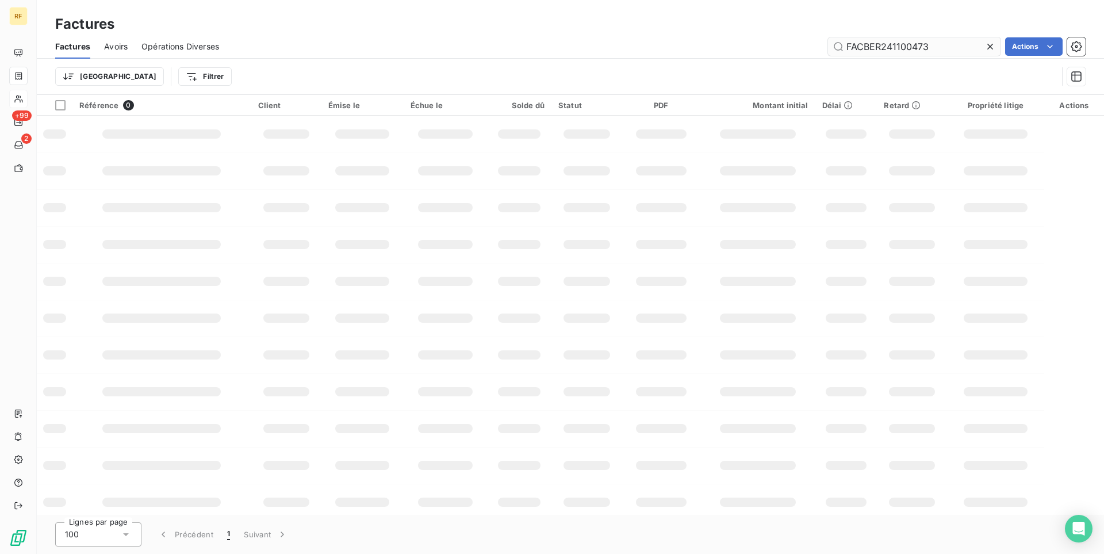
drag, startPoint x: 940, startPoint y: 49, endPoint x: 673, endPoint y: 20, distance: 268.4
click at [828, 37] on input "FACBER241100473" at bounding box center [914, 46] width 173 height 18
drag, startPoint x: 884, startPoint y: 48, endPoint x: 886, endPoint y: 53, distance: 6.2
click at [883, 48] on input "FACBER 241005752" at bounding box center [914, 46] width 173 height 18
type input "FACBER241005752"
